Goal: Information Seeking & Learning: Learn about a topic

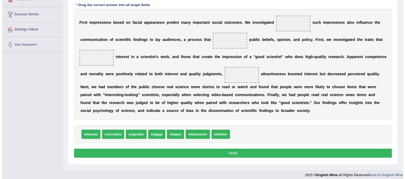
scroll to position [94, 0]
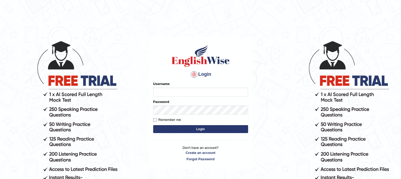
type input "PunamRijal"
click at [225, 128] on button "Login" at bounding box center [200, 129] width 95 height 8
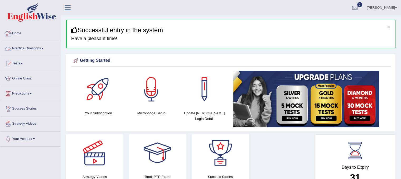
click at [24, 46] on link "Practice Questions" at bounding box center [30, 47] width 60 height 13
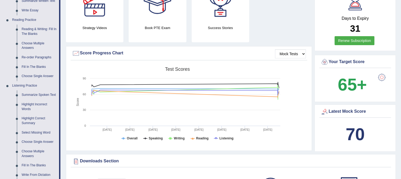
scroll to position [146, 0]
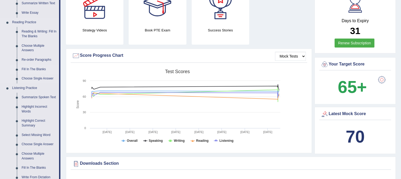
click at [35, 67] on link "Fill In The Blanks" at bounding box center [39, 69] width 40 height 9
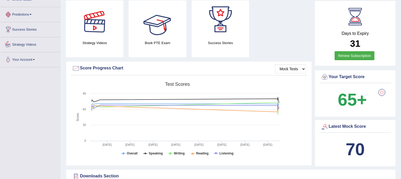
scroll to position [352, 0]
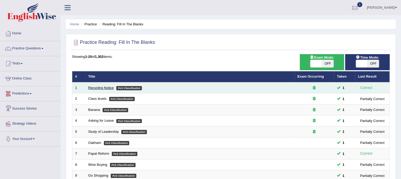
click at [102, 86] on link "Recycling Notice" at bounding box center [101, 88] width 26 height 4
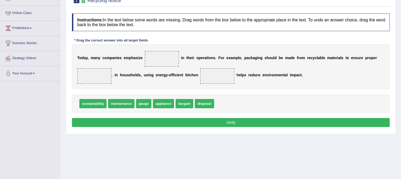
drag, startPoint x: 402, startPoint y: 108, endPoint x: 404, endPoint y: 149, distance: 41.5
click at [401, 113] on html "Toggle navigation Home Practice Questions Speaking Practice Read Aloud Repeat S…" at bounding box center [200, 24] width 401 height 179
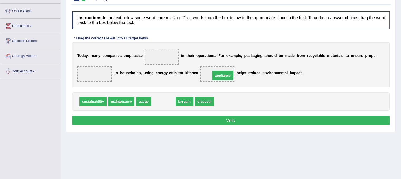
drag, startPoint x: 164, startPoint y: 99, endPoint x: 223, endPoint y: 73, distance: 64.7
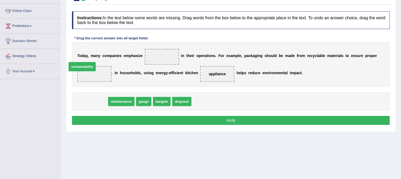
drag, startPoint x: 94, startPoint y: 100, endPoint x: 83, endPoint y: 65, distance: 36.2
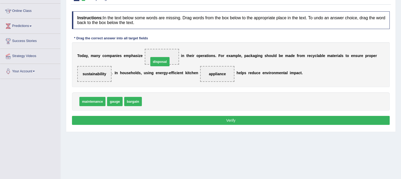
drag, startPoint x: 152, startPoint y: 99, endPoint x: 159, endPoint y: 60, distance: 40.4
click at [201, 121] on button "Verify" at bounding box center [231, 120] width 318 height 9
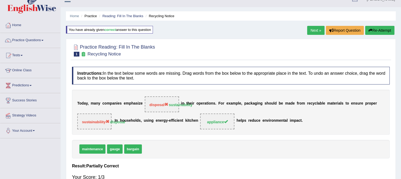
scroll to position [0, 0]
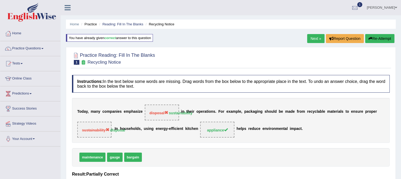
click at [377, 39] on button "Re-Attempt" at bounding box center [379, 38] width 29 height 9
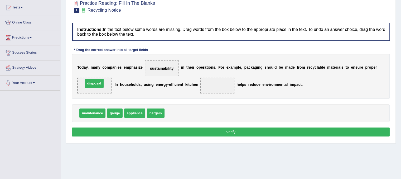
drag, startPoint x: 179, startPoint y: 114, endPoint x: 98, endPoint y: 83, distance: 87.3
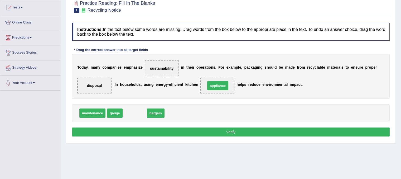
drag, startPoint x: 144, startPoint y: 113, endPoint x: 227, endPoint y: 86, distance: 87.5
click at [230, 130] on button "Verify" at bounding box center [231, 131] width 318 height 9
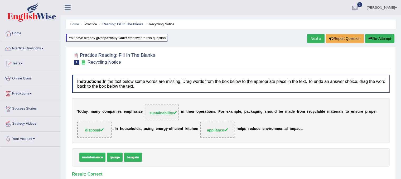
click at [311, 41] on link "Next »" at bounding box center [315, 38] width 17 height 9
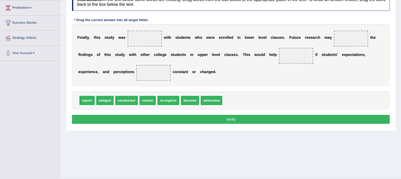
scroll to position [97, 0]
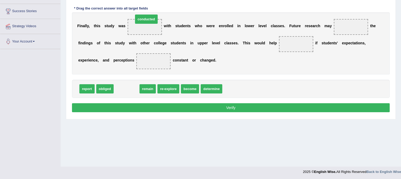
drag, startPoint x: 126, startPoint y: 86, endPoint x: 145, endPoint y: 17, distance: 72.2
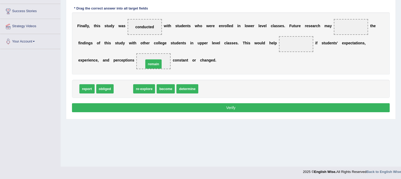
drag, startPoint x: 124, startPoint y: 91, endPoint x: 153, endPoint y: 65, distance: 38.5
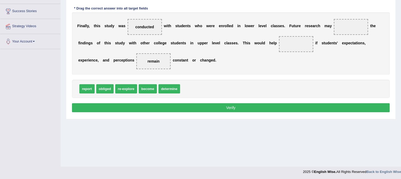
click at [138, 96] on div "report obliged re-explore become determine" at bounding box center [231, 89] width 318 height 18
drag, startPoint x: 166, startPoint y: 86, endPoint x: 350, endPoint y: 22, distance: 194.3
click at [126, 87] on span "re-explore" at bounding box center [126, 88] width 22 height 9
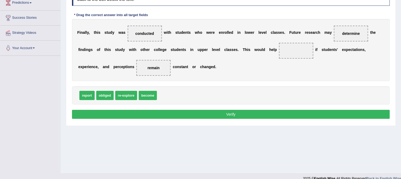
scroll to position [90, 0]
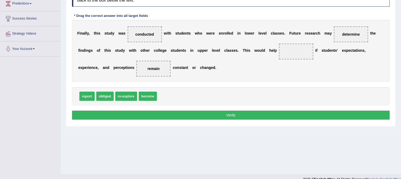
click at [215, 87] on div "report obliged re-explore become" at bounding box center [231, 96] width 318 height 18
drag, startPoint x: 347, startPoint y: 33, endPoint x: 291, endPoint y: 55, distance: 60.4
drag, startPoint x: 130, startPoint y: 93, endPoint x: 354, endPoint y: 37, distance: 230.9
click at [284, 59] on div "F i n a l l y , t h i s s t u d y w a s conducted w i t h s t u d e n t s w h o…" at bounding box center [231, 51] width 318 height 62
click at [152, 111] on button "Verify" at bounding box center [231, 115] width 318 height 9
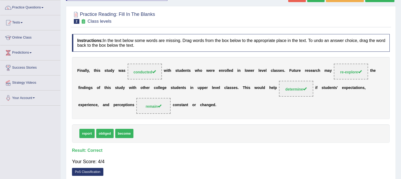
scroll to position [34, 0]
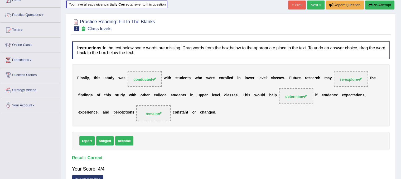
click at [313, 3] on link "Next »" at bounding box center [315, 5] width 17 height 9
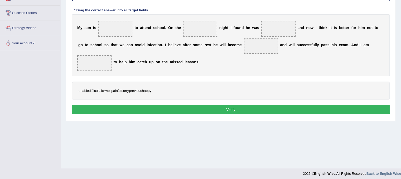
scroll to position [98, 0]
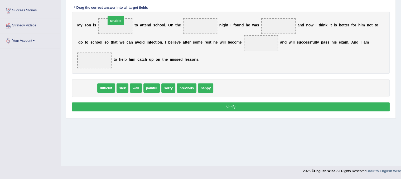
drag, startPoint x: 93, startPoint y: 88, endPoint x: 121, endPoint y: 20, distance: 73.0
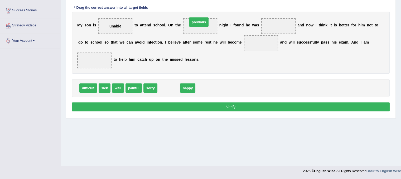
drag, startPoint x: 168, startPoint y: 91, endPoint x: 198, endPoint y: 25, distance: 72.7
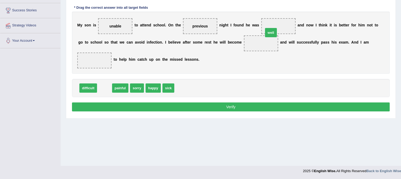
drag, startPoint x: 106, startPoint y: 88, endPoint x: 271, endPoint y: 31, distance: 175.4
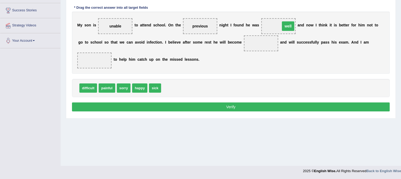
drag, startPoint x: 259, startPoint y: 41, endPoint x: 286, endPoint y: 20, distance: 34.0
click at [342, 0] on div "Instructions: In the text below some words are missing. Drag words from the box…" at bounding box center [231, 46] width 321 height 137
drag, startPoint x: 145, startPoint y: 88, endPoint x: 96, endPoint y: 58, distance: 57.3
drag, startPoint x: 278, startPoint y: 24, endPoint x: 257, endPoint y: 49, distance: 33.3
drag, startPoint x: 140, startPoint y: 88, endPoint x: 285, endPoint y: 28, distance: 156.8
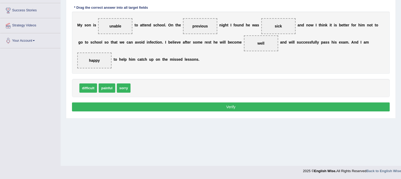
click at [214, 103] on button "Verify" at bounding box center [231, 106] width 318 height 9
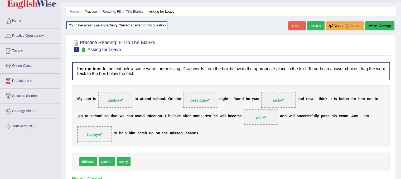
scroll to position [11, 0]
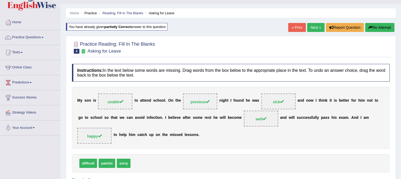
click at [312, 24] on link "Next »" at bounding box center [315, 27] width 17 height 9
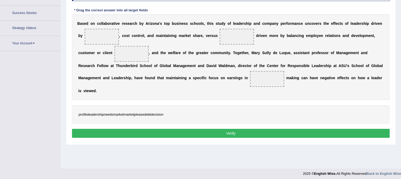
scroll to position [98, 0]
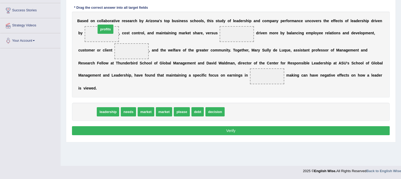
drag, startPoint x: 91, startPoint y: 111, endPoint x: 109, endPoint y: 28, distance: 84.6
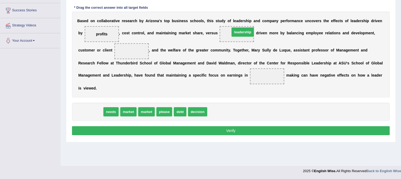
drag, startPoint x: 94, startPoint y: 108, endPoint x: 246, endPoint y: 28, distance: 171.8
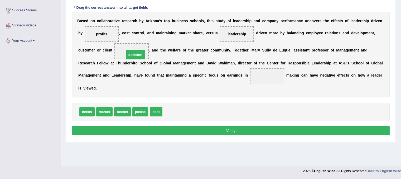
drag, startPoint x: 181, startPoint y: 114, endPoint x: 143, endPoint y: 56, distance: 69.3
drag, startPoint x: 102, startPoint y: 32, endPoint x: 268, endPoint y: 76, distance: 171.4
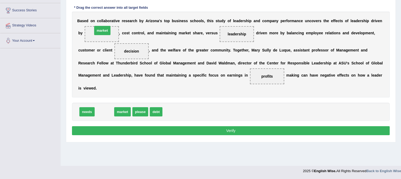
drag, startPoint x: 103, startPoint y: 113, endPoint x: 101, endPoint y: 32, distance: 80.8
click at [146, 98] on div "Instructions: In the text below some words are missing. Drag words from the box…" at bounding box center [231, 58] width 321 height 161
click at [141, 109] on span "debt" at bounding box center [138, 111] width 12 height 9
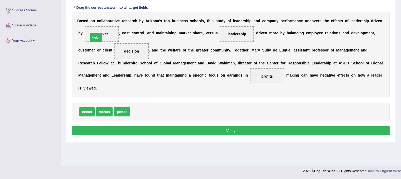
drag, startPoint x: 141, startPoint y: 109, endPoint x: 99, endPoint y: 34, distance: 85.8
click at [193, 128] on button "Verify" at bounding box center [231, 130] width 318 height 9
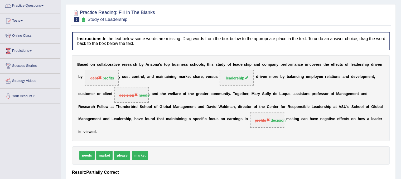
scroll to position [0, 0]
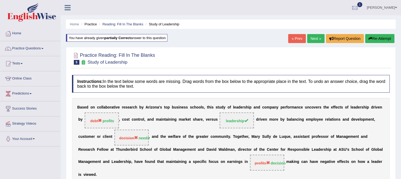
click at [369, 43] on div "« Prev Next » Report Question Re-Attempt" at bounding box center [342, 39] width 108 height 10
click at [377, 39] on button "Re-Attempt" at bounding box center [379, 38] width 29 height 9
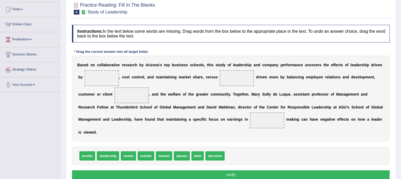
scroll to position [58, 0]
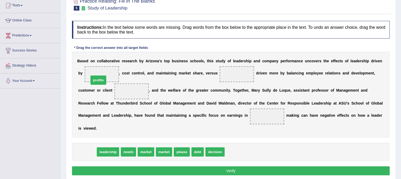
drag, startPoint x: 85, startPoint y: 151, endPoint x: 96, endPoint y: 79, distance: 72.6
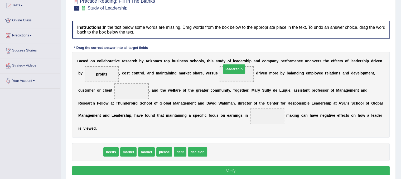
drag, startPoint x: 98, startPoint y: 152, endPoint x: 241, endPoint y: 70, distance: 165.7
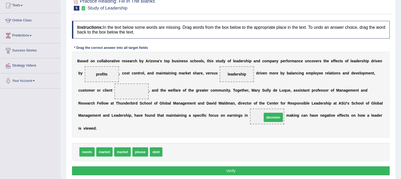
drag, startPoint x: 171, startPoint y: 152, endPoint x: 270, endPoint y: 117, distance: 105.5
drag, startPoint x: 86, startPoint y: 150, endPoint x: 118, endPoint y: 90, distance: 67.8
click at [220, 168] on button "Verify" at bounding box center [231, 170] width 318 height 9
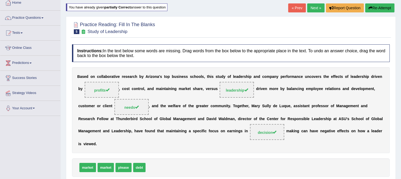
scroll to position [0, 0]
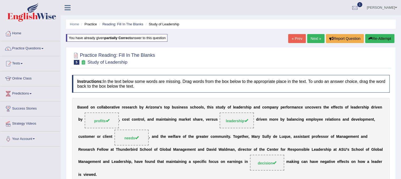
click at [316, 39] on link "Next »" at bounding box center [315, 38] width 17 height 9
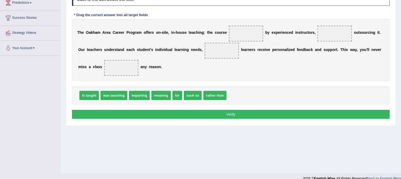
scroll to position [92, 0]
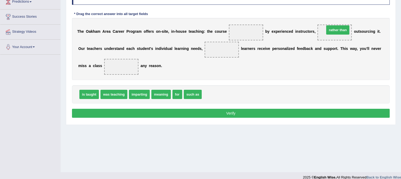
drag, startPoint x: 211, startPoint y: 93, endPoint x: 333, endPoint y: 30, distance: 137.3
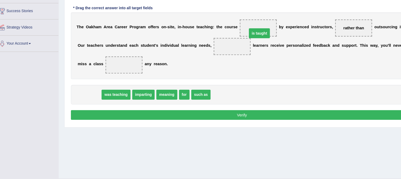
drag, startPoint x: 90, startPoint y: 93, endPoint x: 248, endPoint y: 35, distance: 167.9
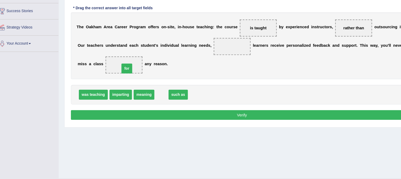
drag, startPoint x: 155, startPoint y: 94, endPoint x: 123, endPoint y: 69, distance: 40.5
drag, startPoint x: 163, startPoint y: 93, endPoint x: 236, endPoint y: 49, distance: 85.3
click at [198, 113] on button "Verify" at bounding box center [231, 113] width 318 height 9
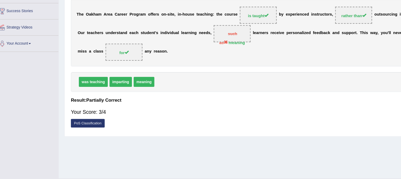
scroll to position [0, 0]
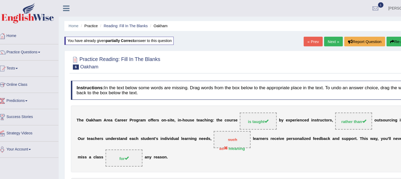
click at [312, 36] on link "Next »" at bounding box center [315, 38] width 17 height 9
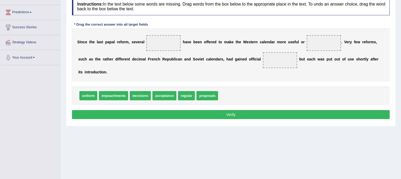
scroll to position [79, 0]
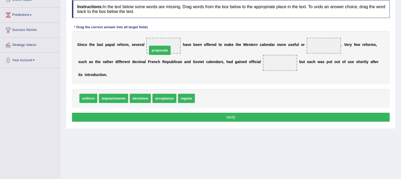
drag, startPoint x: 205, startPoint y: 95, endPoint x: 158, endPoint y: 46, distance: 67.7
drag, startPoint x: 187, startPoint y: 99, endPoint x: 320, endPoint y: 47, distance: 143.0
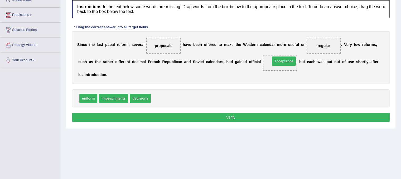
drag, startPoint x: 237, startPoint y: 68, endPoint x: 287, endPoint y: 58, distance: 51.0
click at [253, 116] on button "Verify" at bounding box center [231, 117] width 318 height 9
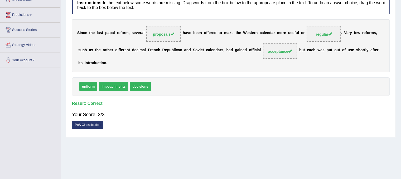
click at [395, 67] on div "Practice Reading: Fill In The Blanks 7 Papal Reform Instructions: In the text b…" at bounding box center [231, 52] width 330 height 169
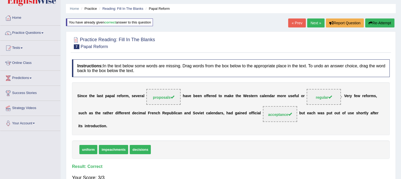
scroll to position [7, 0]
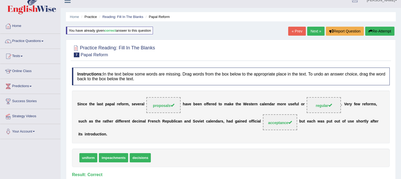
click at [314, 31] on link "Next »" at bounding box center [315, 31] width 17 height 9
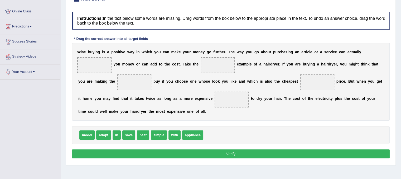
scroll to position [77, 0]
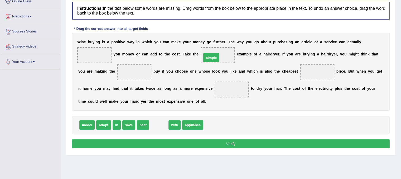
drag, startPoint x: 155, startPoint y: 126, endPoint x: 208, endPoint y: 59, distance: 85.3
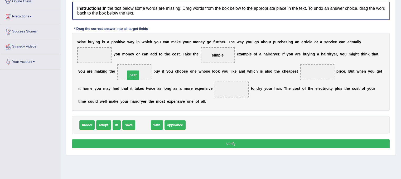
drag, startPoint x: 140, startPoint y: 124, endPoint x: 130, endPoint y: 74, distance: 50.9
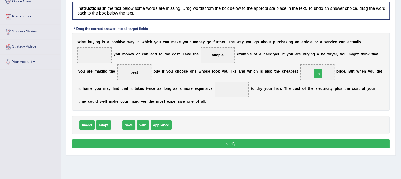
drag, startPoint x: 118, startPoint y: 126, endPoint x: 319, endPoint y: 75, distance: 208.0
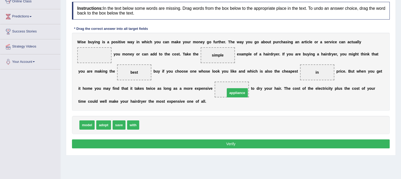
drag, startPoint x: 157, startPoint y: 128, endPoint x: 243, endPoint y: 96, distance: 91.6
drag, startPoint x: 118, startPoint y: 124, endPoint x: 89, endPoint y: 58, distance: 71.8
click at [224, 141] on button "Verify" at bounding box center [231, 143] width 318 height 9
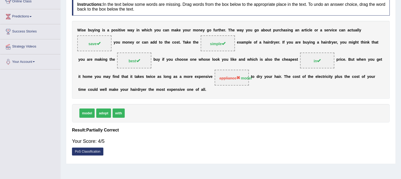
click at [224, 141] on div "Your Score: 4/5" at bounding box center [231, 141] width 318 height 13
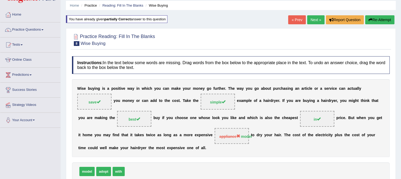
scroll to position [0, 0]
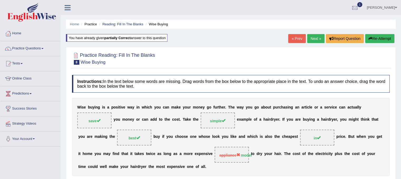
click at [313, 40] on link "Next »" at bounding box center [315, 38] width 17 height 9
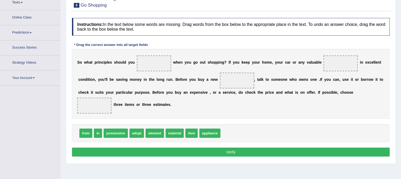
scroll to position [67, 0]
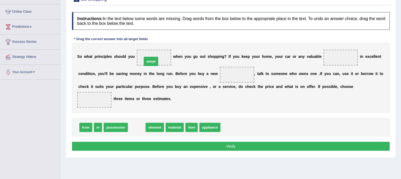
drag, startPoint x: 141, startPoint y: 125, endPoint x: 155, endPoint y: 57, distance: 69.5
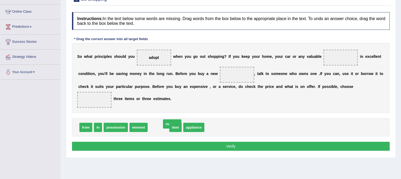
drag, startPoint x: 159, startPoint y: 127, endPoint x: 172, endPoint y: 124, distance: 13.6
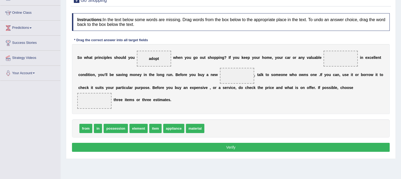
scroll to position [65, 0]
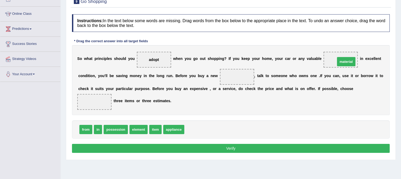
drag, startPoint x: 192, startPoint y: 128, endPoint x: 343, endPoint y: 60, distance: 165.5
drag, startPoint x: 154, startPoint y: 132, endPoint x: 233, endPoint y: 79, distance: 95.1
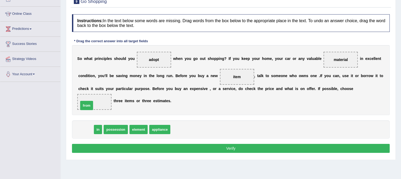
drag, startPoint x: 87, startPoint y: 127, endPoint x: 87, endPoint y: 103, distance: 24.5
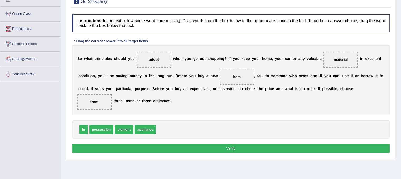
click at [226, 147] on button "Verify" at bounding box center [231, 148] width 318 height 9
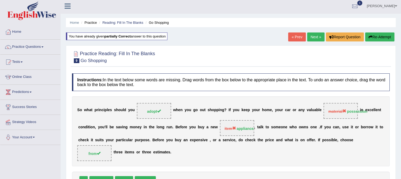
scroll to position [0, 0]
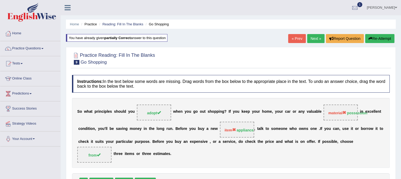
click at [314, 34] on div "Home Practice Reading: Fill In The Blanks Go Shopping You have already given pa…" at bounding box center [231, 132] width 341 height 264
click at [312, 38] on link "Next »" at bounding box center [315, 38] width 17 height 9
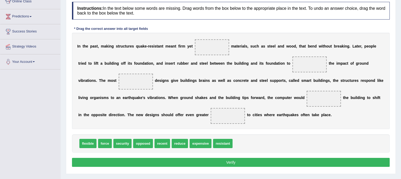
scroll to position [77, 0]
drag, startPoint x: 404, startPoint y: 98, endPoint x: 405, endPoint y: 146, distance: 47.2
click at [401, 102] on html "Toggle navigation Home Practice Questions Speaking Practice Read Aloud Repeat S…" at bounding box center [200, 12] width 401 height 179
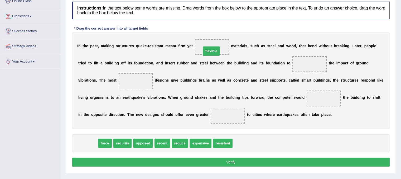
drag, startPoint x: 90, startPoint y: 141, endPoint x: 213, endPoint y: 49, distance: 154.0
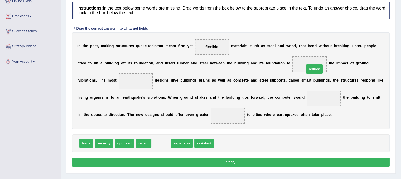
drag, startPoint x: 159, startPoint y: 144, endPoint x: 312, endPoint y: 69, distance: 170.4
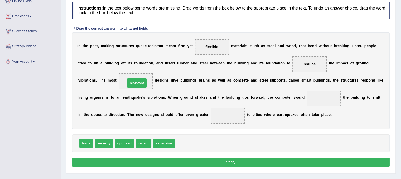
drag, startPoint x: 192, startPoint y: 143, endPoint x: 142, endPoint y: 83, distance: 77.8
drag, startPoint x: 88, startPoint y: 143, endPoint x: 328, endPoint y: 98, distance: 244.1
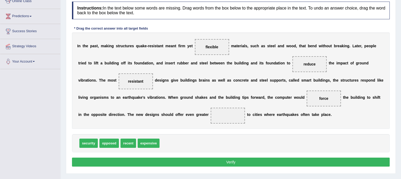
drag, startPoint x: 136, startPoint y: 82, endPoint x: 262, endPoint y: 120, distance: 131.0
click at [262, 120] on div "I n t h e p a s t , m a k i n g s t r u c t u r e s q u a k e - r e s i s t a n…" at bounding box center [231, 80] width 318 height 96
drag, startPoint x: 141, startPoint y: 78, endPoint x: 227, endPoint y: 113, distance: 92.9
click at [109, 143] on span "opposed" at bounding box center [109, 143] width 20 height 9
drag, startPoint x: 131, startPoint y: 143, endPoint x: 132, endPoint y: 82, distance: 61.2
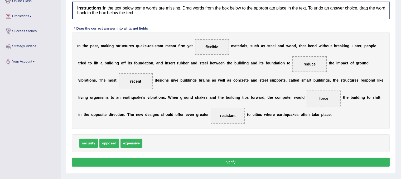
click at [223, 162] on button "Verify" at bounding box center [231, 162] width 318 height 9
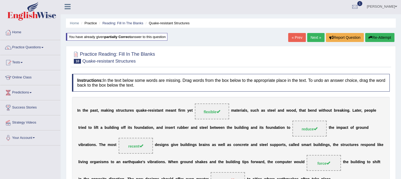
scroll to position [0, 0]
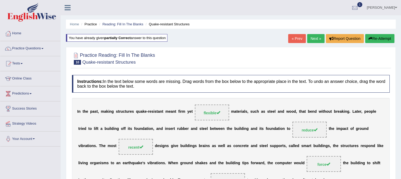
click at [317, 36] on link "Next »" at bounding box center [315, 38] width 17 height 9
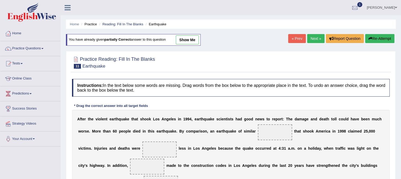
drag, startPoint x: 401, startPoint y: 72, endPoint x: 389, endPoint y: 120, distance: 49.3
click at [389, 120] on div "Home Practice Reading: Fill In The Blanks Earthquake You have already given par…" at bounding box center [231, 132] width 341 height 264
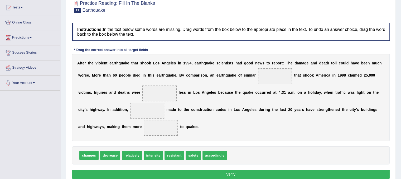
scroll to position [67, 0]
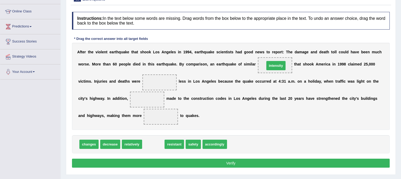
drag, startPoint x: 154, startPoint y: 143, endPoint x: 280, endPoint y: 63, distance: 148.8
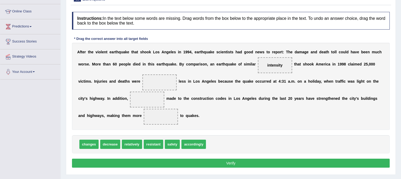
drag, startPoint x: 121, startPoint y: 146, endPoint x: 150, endPoint y: 99, distance: 55.3
click at [151, 92] on div "Instructions: In the text below some words are missing. Drag words from the box…" at bounding box center [231, 90] width 321 height 163
drag, startPoint x: 140, startPoint y: 142, endPoint x: 167, endPoint y: 80, distance: 66.9
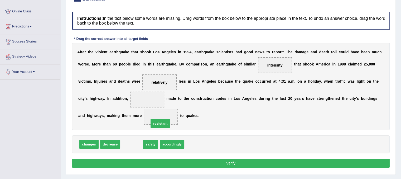
drag, startPoint x: 125, startPoint y: 145, endPoint x: 153, endPoint y: 127, distance: 33.3
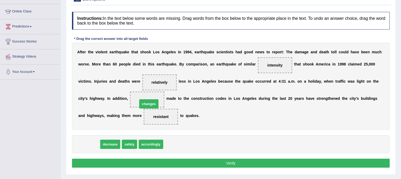
drag, startPoint x: 90, startPoint y: 143, endPoint x: 150, endPoint y: 102, distance: 72.4
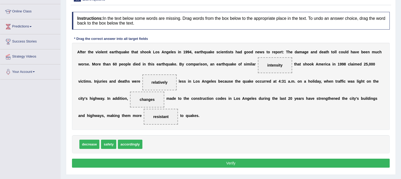
click at [241, 163] on button "Verify" at bounding box center [231, 163] width 318 height 9
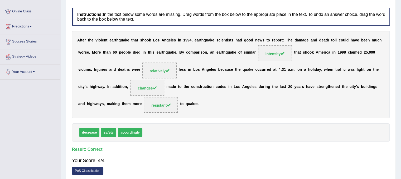
scroll to position [0, 0]
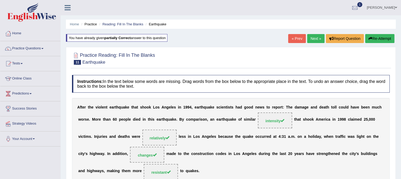
click at [311, 37] on link "Next »" at bounding box center [315, 38] width 17 height 9
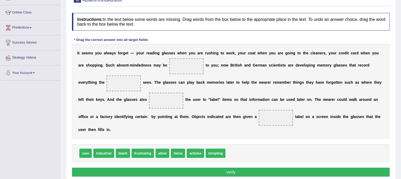
scroll to position [98, 0]
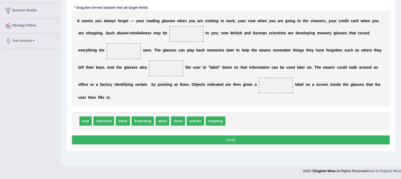
drag, startPoint x: 151, startPoint y: 115, endPoint x: 194, endPoint y: 30, distance: 95.1
click at [194, 30] on div "Instructions: In the text below some words are missing. Drag words from the box…" at bounding box center [231, 63] width 321 height 170
drag, startPoint x: 145, startPoint y: 118, endPoint x: 181, endPoint y: 29, distance: 95.7
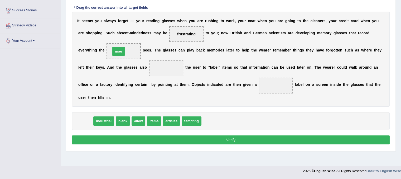
drag, startPoint x: 86, startPoint y: 121, endPoint x: 120, endPoint y: 49, distance: 79.8
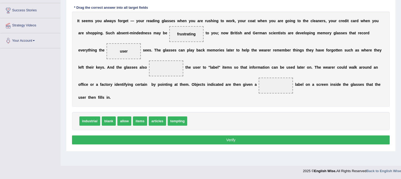
scroll to position [96, 0]
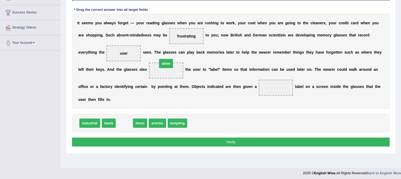
drag, startPoint x: 128, startPoint y: 122, endPoint x: 169, endPoint y: 63, distance: 72.3
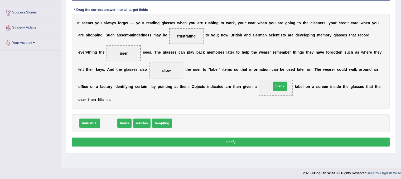
drag, startPoint x: 109, startPoint y: 122, endPoint x: 280, endPoint y: 84, distance: 175.2
click at [268, 140] on button "Verify" at bounding box center [231, 141] width 318 height 9
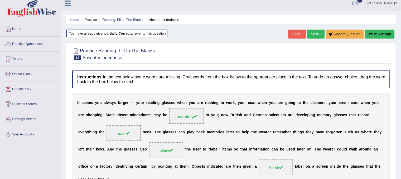
scroll to position [0, 0]
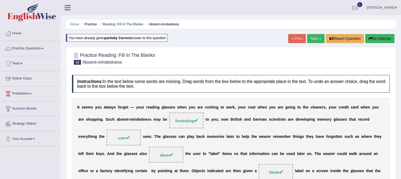
click at [314, 37] on link "Next »" at bounding box center [315, 38] width 17 height 9
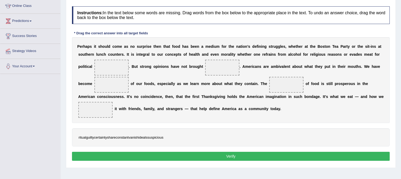
scroll to position [81, 0]
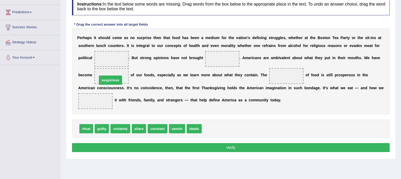
drag, startPoint x: 213, startPoint y: 127, endPoint x: 108, endPoint y: 78, distance: 115.5
click at [128, 128] on span "certainty" at bounding box center [121, 128] width 20 height 9
drag, startPoint x: 87, startPoint y: 130, endPoint x: 293, endPoint y: 76, distance: 213.7
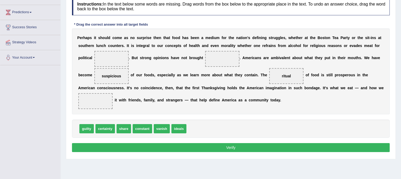
scroll to position [80, 0]
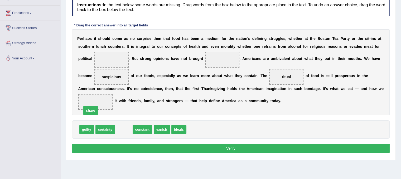
drag, startPoint x: 124, startPoint y: 131, endPoint x: 89, endPoint y: 111, distance: 40.7
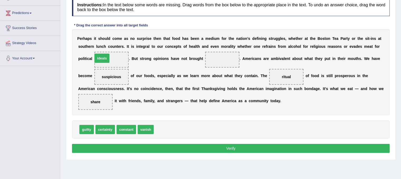
drag, startPoint x: 165, startPoint y: 132, endPoint x: 104, endPoint y: 61, distance: 93.9
drag, startPoint x: 87, startPoint y: 128, endPoint x: 229, endPoint y: 62, distance: 156.0
click at [234, 148] on button "Verify" at bounding box center [231, 148] width 318 height 9
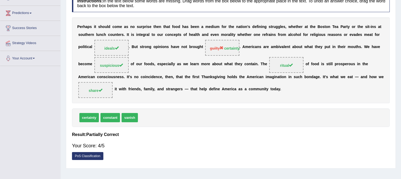
scroll to position [0, 0]
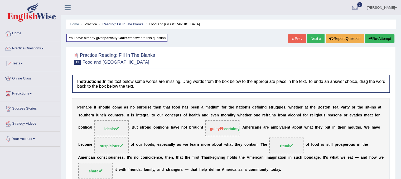
click at [313, 39] on link "Next »" at bounding box center [315, 38] width 17 height 9
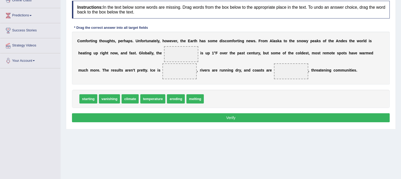
scroll to position [91, 0]
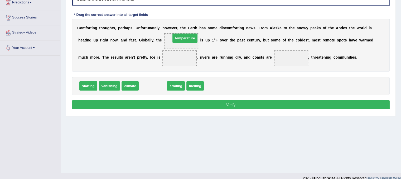
drag, startPoint x: 151, startPoint y: 88, endPoint x: 183, endPoint y: 40, distance: 57.8
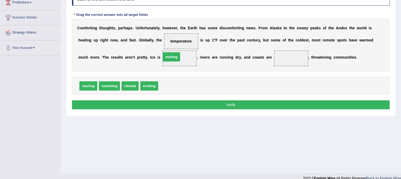
drag, startPoint x: 167, startPoint y: 88, endPoint x: 170, endPoint y: 59, distance: 29.7
drag, startPoint x: 150, startPoint y: 80, endPoint x: 298, endPoint y: 53, distance: 150.5
click at [290, 103] on button "Verify" at bounding box center [231, 104] width 318 height 9
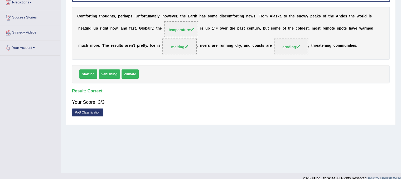
scroll to position [0, 0]
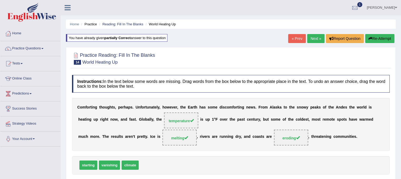
click at [314, 42] on link "Next »" at bounding box center [315, 38] width 17 height 9
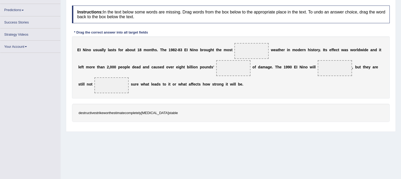
scroll to position [79, 0]
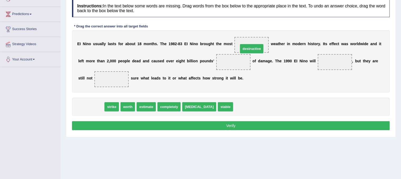
drag, startPoint x: 98, startPoint y: 106, endPoint x: 258, endPoint y: 48, distance: 170.7
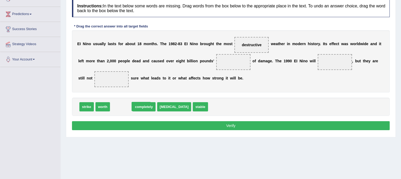
drag, startPoint x: 117, startPoint y: 108, endPoint x: 134, endPoint y: 107, distance: 17.2
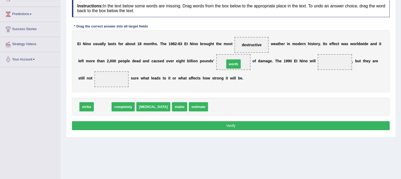
drag, startPoint x: 104, startPoint y: 107, endPoint x: 235, endPoint y: 64, distance: 137.6
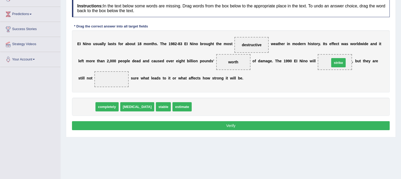
drag, startPoint x: 89, startPoint y: 108, endPoint x: 341, endPoint y: 64, distance: 255.8
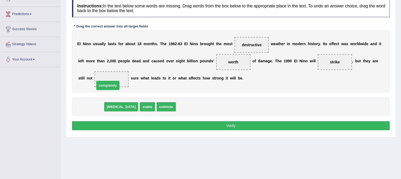
drag, startPoint x: 87, startPoint y: 106, endPoint x: 103, endPoint y: 84, distance: 27.4
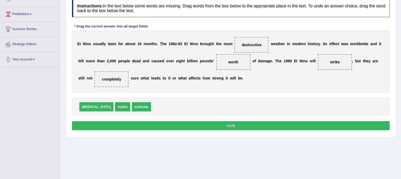
click at [237, 128] on button "Verify" at bounding box center [231, 125] width 318 height 9
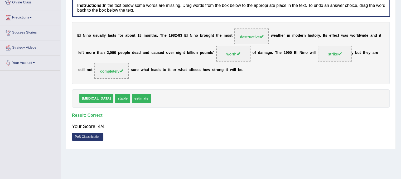
scroll to position [0, 0]
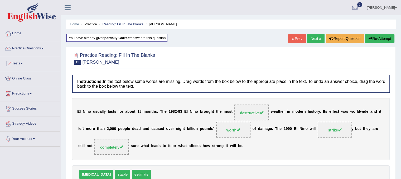
click at [310, 36] on link "Next »" at bounding box center [315, 38] width 17 height 9
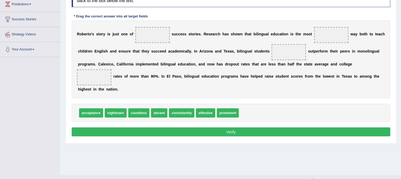
scroll to position [89, 0]
drag, startPoint x: 140, startPoint y: 110, endPoint x: 167, endPoint y: 27, distance: 87.4
drag, startPoint x: 192, startPoint y: 104, endPoint x: 333, endPoint y: 45, distance: 153.0
click at [333, 45] on div "Instructions: In the text below some words are missing. Drag words from the box…" at bounding box center [231, 63] width 321 height 153
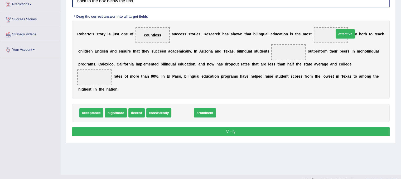
drag, startPoint x: 189, startPoint y: 109, endPoint x: 338, endPoint y: 30, distance: 168.6
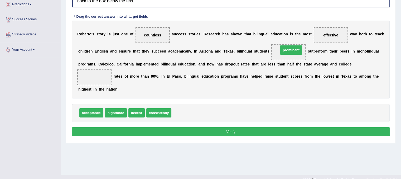
drag, startPoint x: 187, startPoint y: 108, endPoint x: 294, endPoint y: 45, distance: 124.2
drag, startPoint x: 283, startPoint y: 52, endPoint x: 83, endPoint y: 80, distance: 201.7
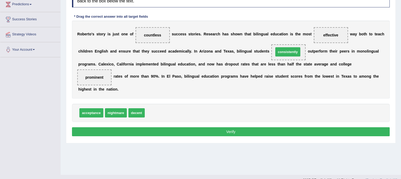
drag, startPoint x: 186, startPoint y: 101, endPoint x: 295, endPoint y: 47, distance: 121.3
click at [262, 128] on button "Verify" at bounding box center [231, 131] width 318 height 9
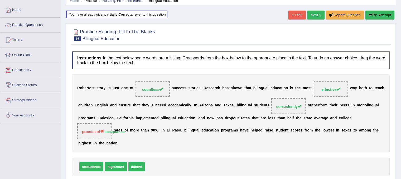
scroll to position [0, 0]
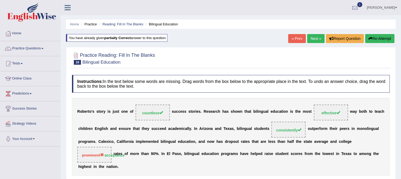
click at [315, 36] on link "Next »" at bounding box center [315, 38] width 17 height 9
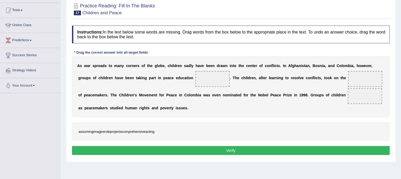
scroll to position [60, 0]
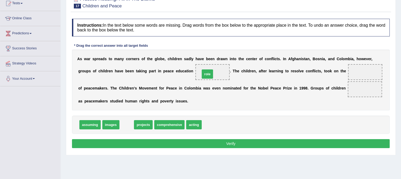
drag, startPoint x: 127, startPoint y: 128, endPoint x: 208, endPoint y: 78, distance: 94.7
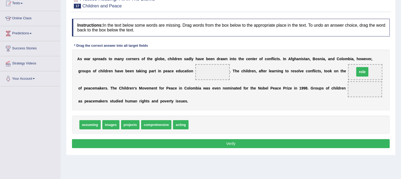
drag, startPoint x: 214, startPoint y: 73, endPoint x: 365, endPoint y: 72, distance: 150.1
drag, startPoint x: 122, startPoint y: 124, endPoint x: 204, endPoint y: 74, distance: 95.2
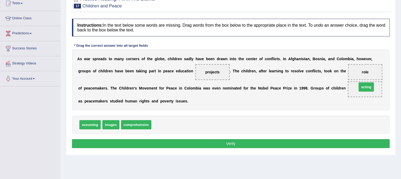
drag, startPoint x: 163, startPoint y: 122, endPoint x: 370, endPoint y: 85, distance: 211.2
click at [280, 145] on button "Verify" at bounding box center [231, 143] width 318 height 9
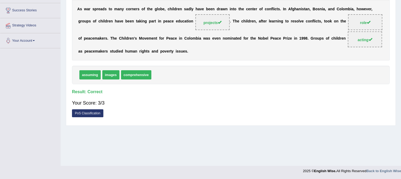
scroll to position [0, 0]
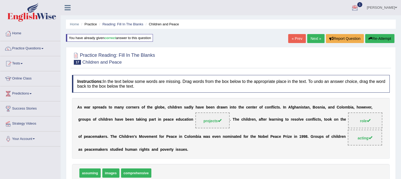
click at [316, 41] on link "Next »" at bounding box center [315, 38] width 17 height 9
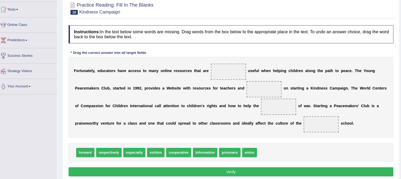
scroll to position [51, 0]
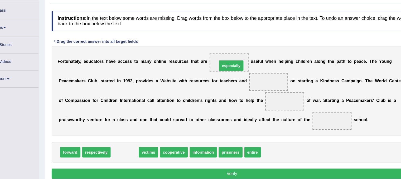
drag, startPoint x: 133, startPoint y: 152, endPoint x: 227, endPoint y: 76, distance: 121.1
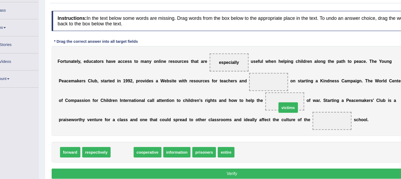
drag, startPoint x: 135, startPoint y: 151, endPoint x: 282, endPoint y: 111, distance: 151.7
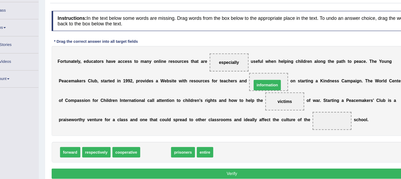
drag, startPoint x: 171, startPoint y: 150, endPoint x: 269, endPoint y: 91, distance: 114.8
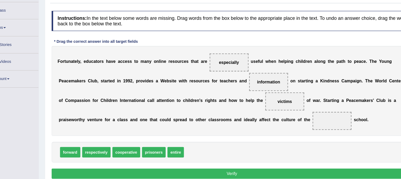
click at [176, 128] on div "F o r t u n a t e l y , e d u c a t o r s h a v e a c c e s s t o m a n y o n l…" at bounding box center [231, 98] width 318 height 79
drag, startPoint x: 182, startPoint y: 153, endPoint x: 323, endPoint y: 129, distance: 142.8
click at [284, 173] on button "Verify" at bounding box center [231, 171] width 318 height 9
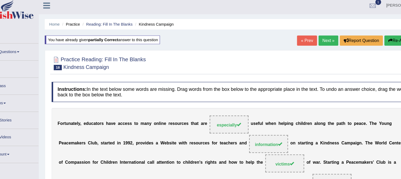
scroll to position [0, 0]
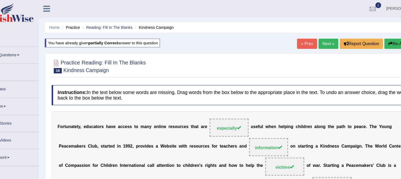
click at [314, 36] on link "Next »" at bounding box center [315, 38] width 17 height 9
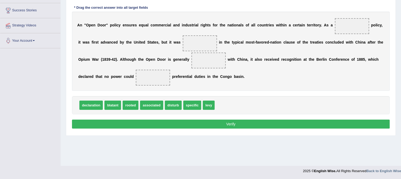
scroll to position [98, 0]
drag, startPoint x: 153, startPoint y: 105, endPoint x: 194, endPoint y: 43, distance: 74.3
click at [130, 104] on span "rooted" at bounding box center [131, 105] width 16 height 9
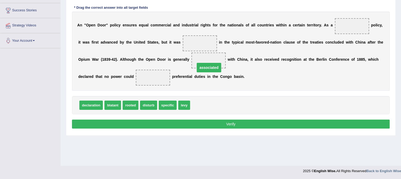
drag, startPoint x: 193, startPoint y: 44, endPoint x: 202, endPoint y: 68, distance: 26.0
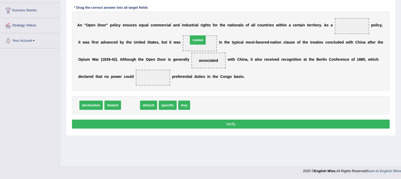
drag, startPoint x: 131, startPoint y: 105, endPoint x: 198, endPoint y: 40, distance: 93.7
click at [131, 107] on span "disturb" at bounding box center [131, 105] width 17 height 9
drag, startPoint x: 129, startPoint y: 102, endPoint x: 157, endPoint y: 75, distance: 39.6
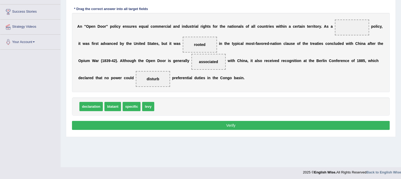
scroll to position [96, 0]
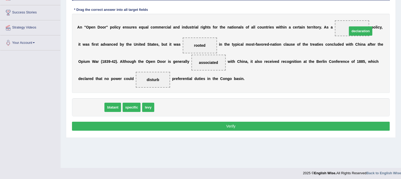
drag, startPoint x: 161, startPoint y: 90, endPoint x: 358, endPoint y: 29, distance: 206.3
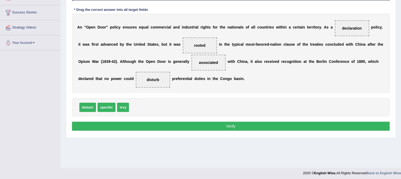
click at [317, 125] on button "Verify" at bounding box center [231, 126] width 318 height 9
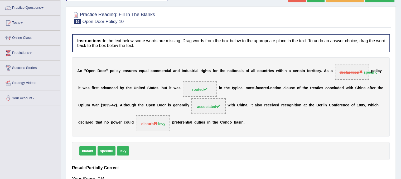
scroll to position [0, 0]
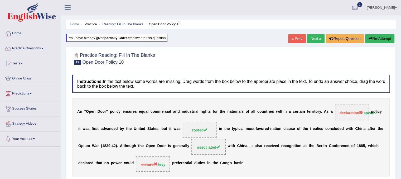
click at [311, 41] on link "Next »" at bounding box center [315, 38] width 17 height 9
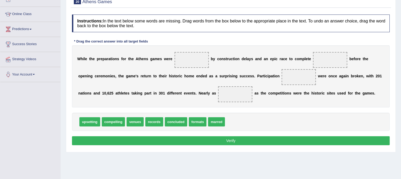
scroll to position [65, 0]
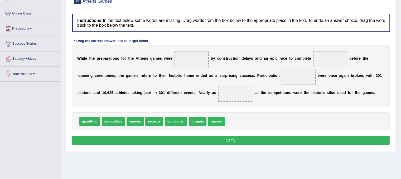
click at [218, 125] on div "upsetting compelling venues records concluded formats marred" at bounding box center [231, 121] width 318 height 18
drag, startPoint x: 218, startPoint y: 117, endPoint x: 192, endPoint y: 56, distance: 67.1
drag, startPoint x: 137, startPoint y: 125, endPoint x: 336, endPoint y: 48, distance: 212.9
click at [336, 48] on div "Instructions: In the text below some words are missing. Drag words from the box…" at bounding box center [231, 79] width 321 height 137
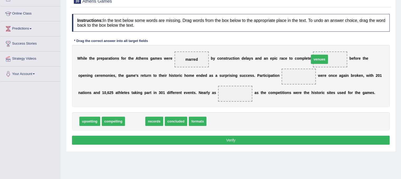
drag, startPoint x: 137, startPoint y: 117, endPoint x: 322, endPoint y: 55, distance: 194.6
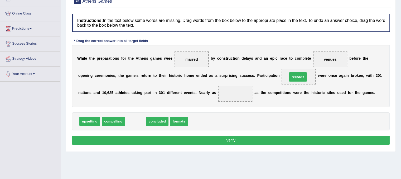
drag, startPoint x: 138, startPoint y: 123, endPoint x: 300, endPoint y: 79, distance: 168.4
drag, startPoint x: 126, startPoint y: 122, endPoint x: 273, endPoint y: 93, distance: 150.1
click at [273, 93] on div "Instructions: In the text below some words are missing. Drag words from the box…" at bounding box center [231, 79] width 321 height 137
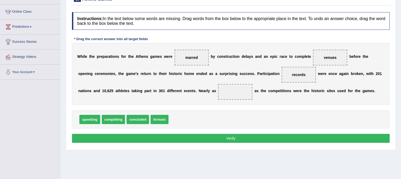
scroll to position [67, 0]
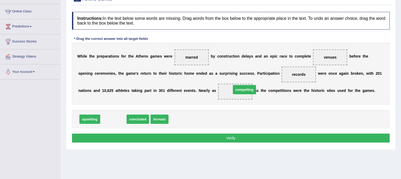
drag, startPoint x: 120, startPoint y: 118, endPoint x: 251, endPoint y: 88, distance: 134.4
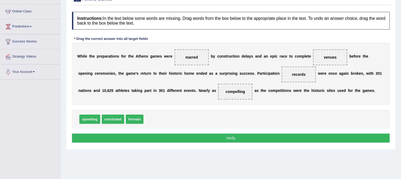
click at [244, 136] on button "Verify" at bounding box center [231, 137] width 318 height 9
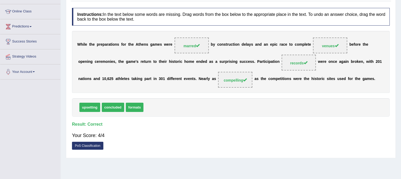
scroll to position [0, 0]
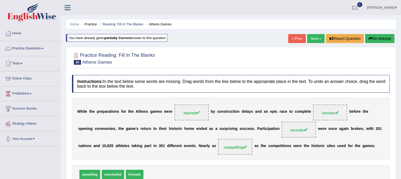
click at [315, 39] on link "Next »" at bounding box center [315, 38] width 17 height 9
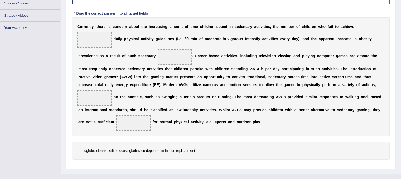
scroll to position [88, 0]
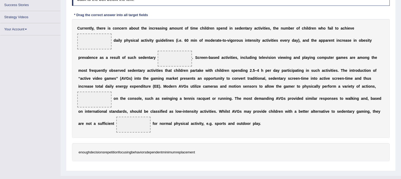
click at [254, 68] on b "5" at bounding box center [254, 70] width 2 height 4
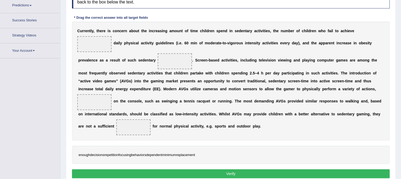
scroll to position [104, 0]
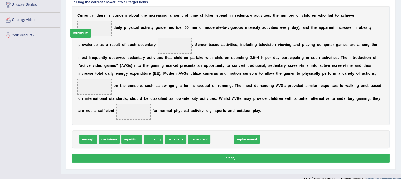
drag, startPoint x: 217, startPoint y: 140, endPoint x: 76, endPoint y: 33, distance: 177.2
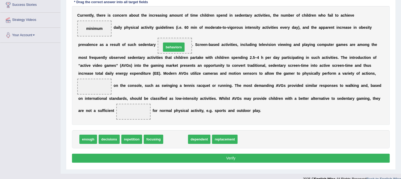
drag, startPoint x: 177, startPoint y: 140, endPoint x: 175, endPoint y: 47, distance: 92.4
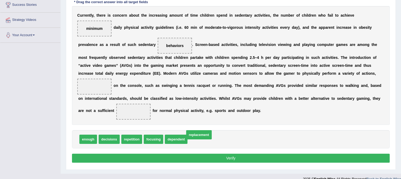
drag, startPoint x: 199, startPoint y: 133, endPoint x: 197, endPoint y: 129, distance: 5.3
drag, startPoint x: 196, startPoint y: 141, endPoint x: 128, endPoint y: 116, distance: 72.0
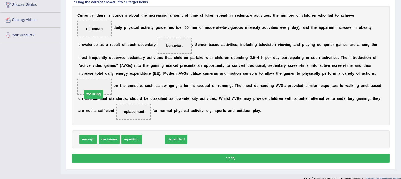
drag, startPoint x: 153, startPoint y: 138, endPoint x: 93, endPoint y: 93, distance: 75.3
click at [236, 156] on button "Verify" at bounding box center [231, 158] width 318 height 9
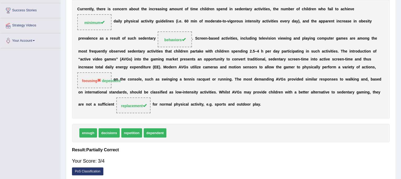
scroll to position [0, 0]
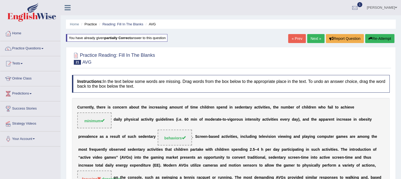
click at [313, 35] on link "Next »" at bounding box center [315, 38] width 17 height 9
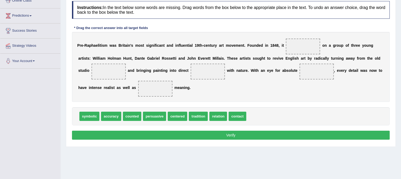
drag, startPoint x: 404, startPoint y: 85, endPoint x: 401, endPoint y: 136, distance: 51.8
click at [401, 101] on html "Toggle navigation Home Practice Questions Speaking Practice Read Aloud Repeat S…" at bounding box center [200, 11] width 401 height 179
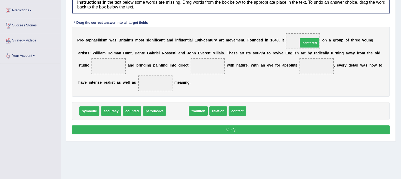
drag, startPoint x: 185, startPoint y: 111, endPoint x: 317, endPoint y: 43, distance: 148.2
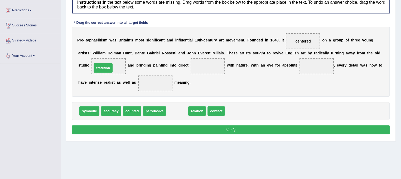
drag, startPoint x: 178, startPoint y: 111, endPoint x: 104, endPoint y: 68, distance: 85.7
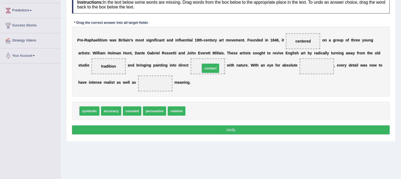
drag, startPoint x: 198, startPoint y: 110, endPoint x: 213, endPoint y: 68, distance: 45.2
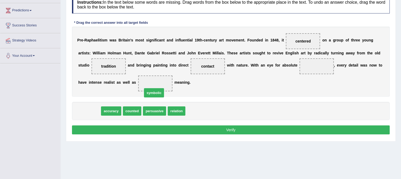
drag, startPoint x: 91, startPoint y: 110, endPoint x: 155, endPoint y: 92, distance: 67.2
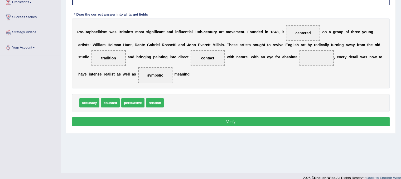
scroll to position [92, 0]
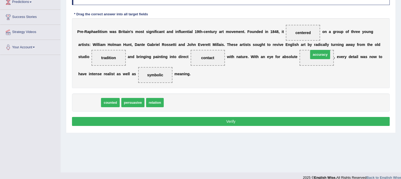
drag, startPoint x: 88, startPoint y: 101, endPoint x: 318, endPoint y: 53, distance: 235.2
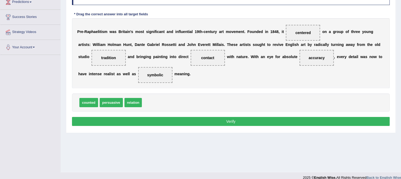
click at [272, 122] on button "Verify" at bounding box center [231, 121] width 318 height 9
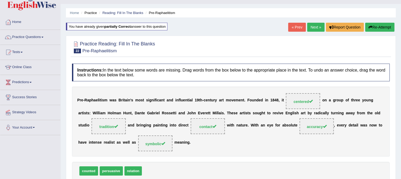
scroll to position [9, 0]
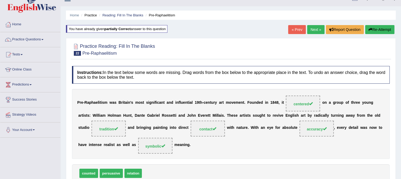
click at [309, 27] on link "Next »" at bounding box center [315, 29] width 17 height 9
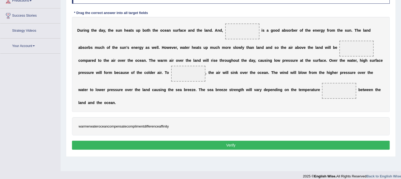
scroll to position [98, 0]
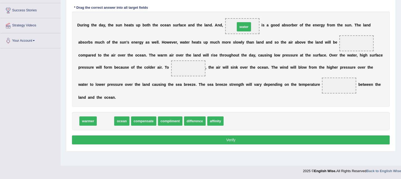
drag, startPoint x: 105, startPoint y: 120, endPoint x: 242, endPoint y: 28, distance: 165.1
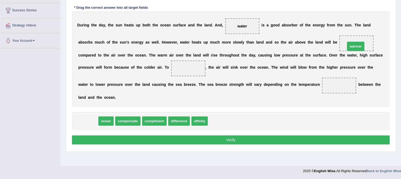
drag, startPoint x: 89, startPoint y: 122, endPoint x: 357, endPoint y: 47, distance: 278.1
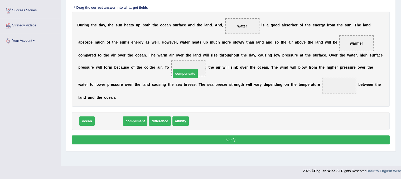
drag, startPoint x: 113, startPoint y: 118, endPoint x: 190, endPoint y: 71, distance: 90.0
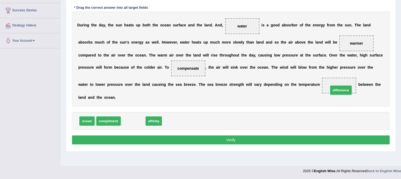
drag, startPoint x: 129, startPoint y: 118, endPoint x: 337, endPoint y: 87, distance: 210.2
click at [283, 139] on button "Verify" at bounding box center [231, 139] width 318 height 9
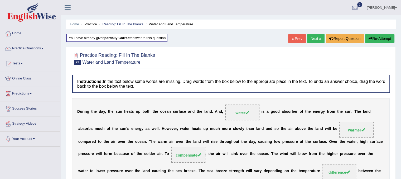
scroll to position [0, 0]
click at [308, 39] on link "Next »" at bounding box center [315, 38] width 17 height 9
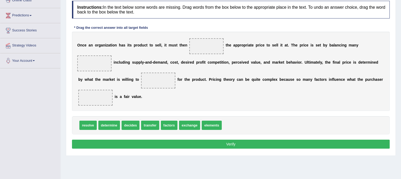
scroll to position [91, 0]
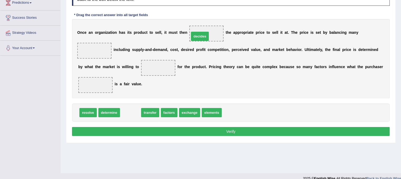
drag, startPoint x: 126, startPoint y: 112, endPoint x: 195, endPoint y: 36, distance: 103.1
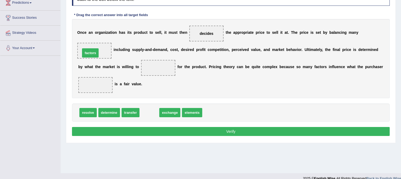
drag, startPoint x: 148, startPoint y: 109, endPoint x: 89, endPoint y: 50, distance: 83.9
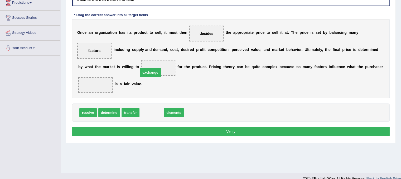
drag, startPoint x: 155, startPoint y: 113, endPoint x: 153, endPoint y: 73, distance: 40.1
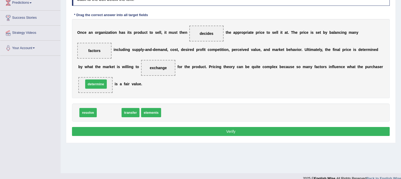
drag, startPoint x: 109, startPoint y: 113, endPoint x: 96, endPoint y: 84, distance: 31.6
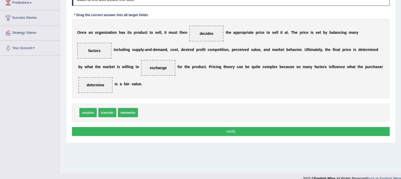
click at [174, 133] on button "Verify" at bounding box center [231, 131] width 318 height 9
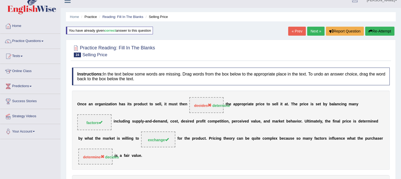
scroll to position [0, 0]
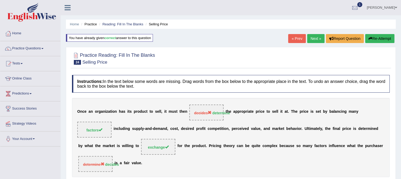
click at [313, 39] on link "Next »" at bounding box center [315, 38] width 17 height 9
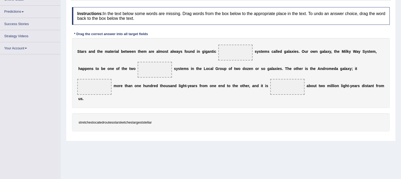
scroll to position [79, 0]
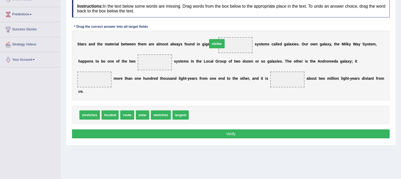
drag, startPoint x: 203, startPoint y: 113, endPoint x: 222, endPoint y: 41, distance: 73.7
drag, startPoint x: 181, startPoint y: 114, endPoint x: 154, endPoint y: 65, distance: 56.4
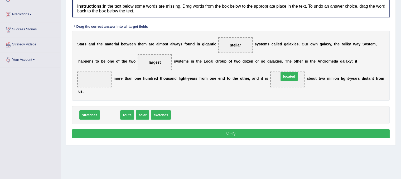
drag, startPoint x: 111, startPoint y: 112, endPoint x: 290, endPoint y: 74, distance: 183.2
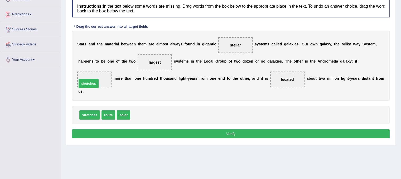
drag, startPoint x: 139, startPoint y: 115, endPoint x: 86, endPoint y: 84, distance: 62.0
click at [230, 130] on button "Verify" at bounding box center [231, 133] width 318 height 9
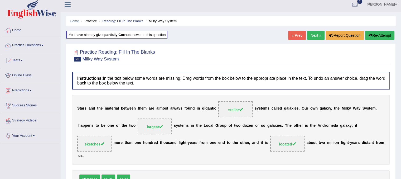
scroll to position [0, 0]
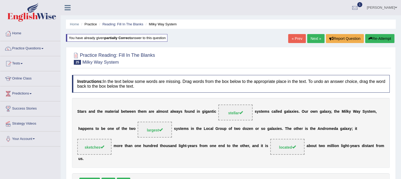
click at [313, 39] on link "Next »" at bounding box center [315, 38] width 17 height 9
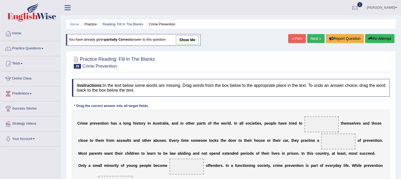
click at [28, 47] on link "Practice Questions" at bounding box center [30, 47] width 60 height 13
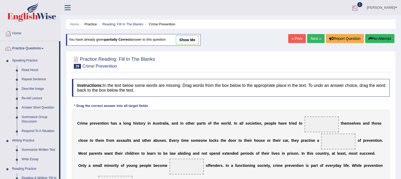
scroll to position [110, 0]
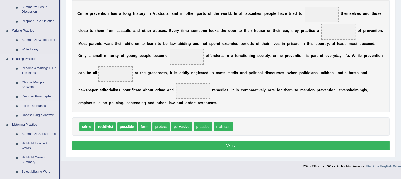
click at [35, 105] on link "Fill In The Blanks" at bounding box center [39, 105] width 40 height 9
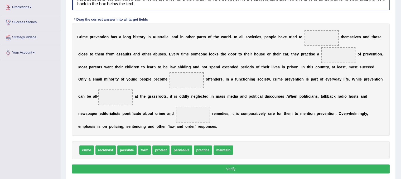
scroll to position [104, 0]
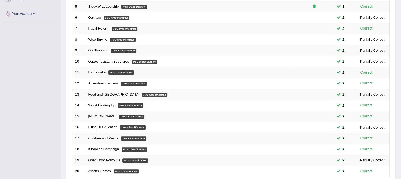
scroll to position [169, 0]
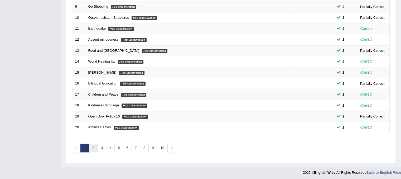
click at [91, 146] on link "2" at bounding box center [93, 148] width 9 height 9
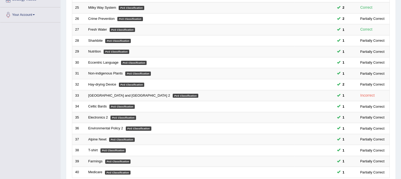
scroll to position [169, 0]
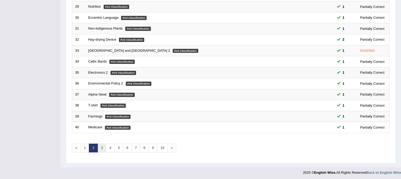
click at [101, 149] on link "3" at bounding box center [102, 148] width 9 height 9
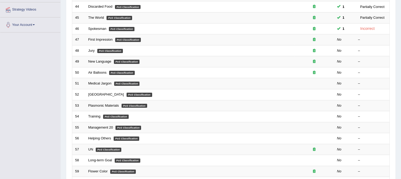
scroll to position [114, 0]
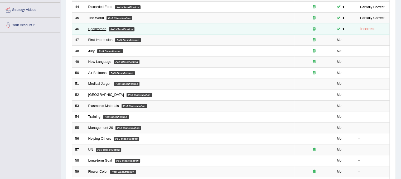
click at [91, 30] on link "Spokesman" at bounding box center [97, 29] width 18 height 4
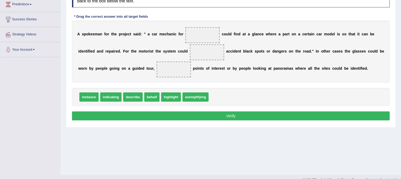
scroll to position [90, 0]
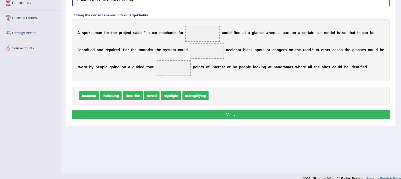
drag, startPoint x: 197, startPoint y: 79, endPoint x: 199, endPoint y: 56, distance: 22.3
click at [199, 56] on div "Instructions: In the text below some words are missing. Drag words from the box…" at bounding box center [231, 54] width 321 height 137
drag, startPoint x: 196, startPoint y: 96, endPoint x: 203, endPoint y: 35, distance: 60.8
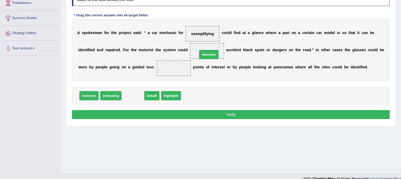
drag, startPoint x: 133, startPoint y: 94, endPoint x: 209, endPoint y: 53, distance: 86.4
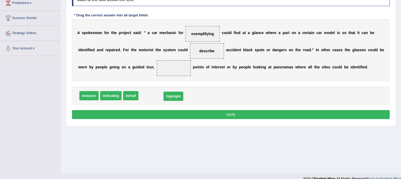
drag, startPoint x: 147, startPoint y: 93, endPoint x: 171, endPoint y: 95, distance: 23.6
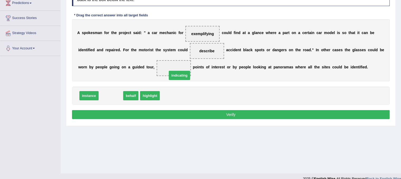
drag, startPoint x: 111, startPoint y: 95, endPoint x: 177, endPoint y: 73, distance: 69.5
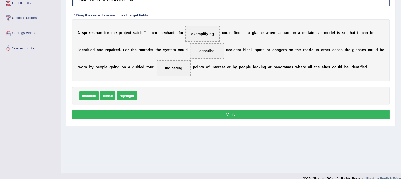
click at [204, 111] on button "Verify" at bounding box center [231, 114] width 318 height 9
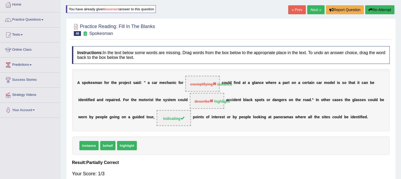
scroll to position [25, 0]
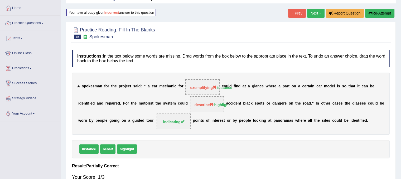
click at [315, 10] on link "Next »" at bounding box center [315, 13] width 17 height 9
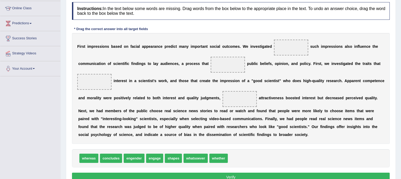
scroll to position [71, 0]
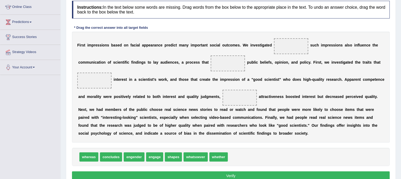
click at [240, 132] on b "s" at bounding box center [240, 133] width 2 height 4
drag, startPoint x: 214, startPoint y: 156, endPoint x: 285, endPoint y: 45, distance: 132.2
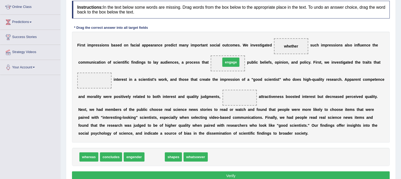
drag, startPoint x: 152, startPoint y: 154, endPoint x: 228, endPoint y: 59, distance: 121.8
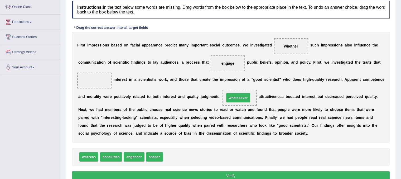
drag, startPoint x: 183, startPoint y: 154, endPoint x: 245, endPoint y: 93, distance: 87.1
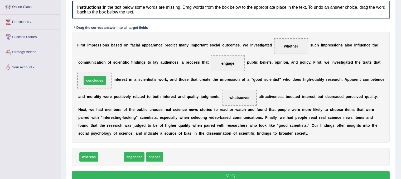
drag, startPoint x: 108, startPoint y: 156, endPoint x: 92, endPoint y: 79, distance: 77.9
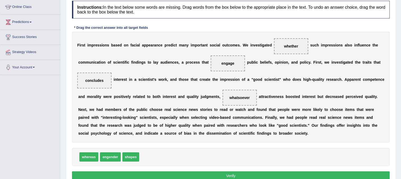
click at [177, 174] on button "Verify" at bounding box center [231, 175] width 318 height 9
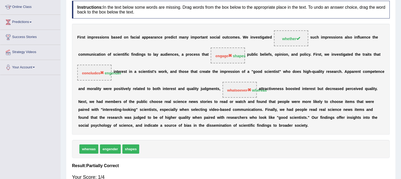
click at [26, 146] on div "Toggle navigation Home Practice Questions Speaking Practice Read Aloud Repeat S…" at bounding box center [200, 72] width 401 height 286
click at [27, 149] on div "Toggle navigation Home Practice Questions Speaking Practice Read Aloud Repeat S…" at bounding box center [200, 72] width 401 height 286
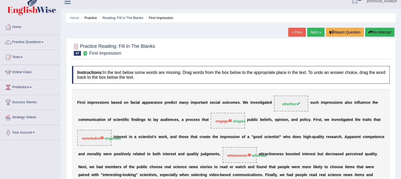
scroll to position [6, 0]
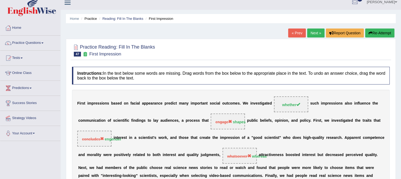
click at [309, 33] on link "Next »" at bounding box center [315, 32] width 17 height 9
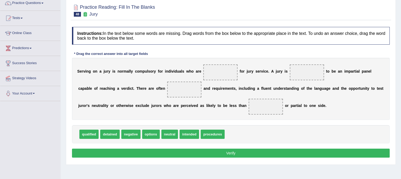
scroll to position [46, 0]
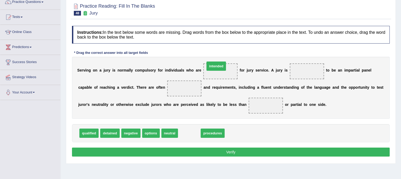
drag, startPoint x: 190, startPoint y: 132, endPoint x: 217, endPoint y: 65, distance: 72.2
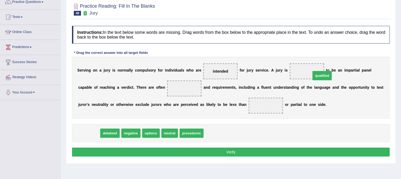
drag, startPoint x: 94, startPoint y: 132, endPoint x: 327, endPoint y: 75, distance: 240.1
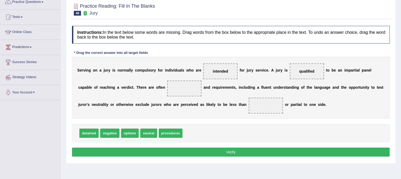
click at [172, 135] on span "procedures" at bounding box center [171, 132] width 24 height 9
drag, startPoint x: 172, startPoint y: 135, endPoint x: 184, endPoint y: 94, distance: 43.1
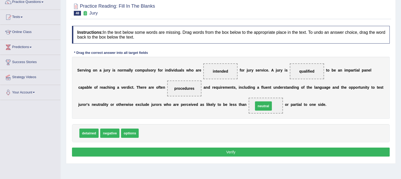
drag, startPoint x: 150, startPoint y: 131, endPoint x: 265, endPoint y: 103, distance: 117.5
click at [241, 149] on button "Verify" at bounding box center [231, 151] width 318 height 9
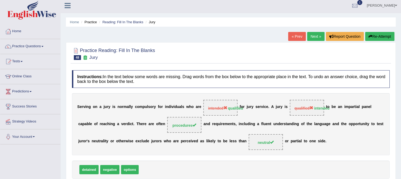
scroll to position [0, 0]
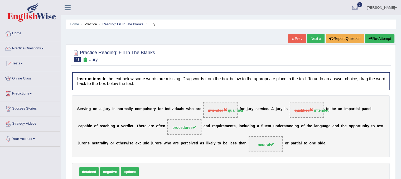
click at [316, 39] on link "Next »" at bounding box center [315, 38] width 17 height 9
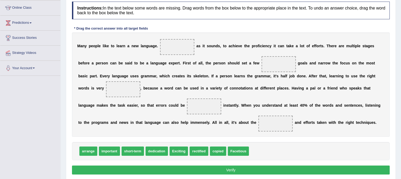
scroll to position [77, 0]
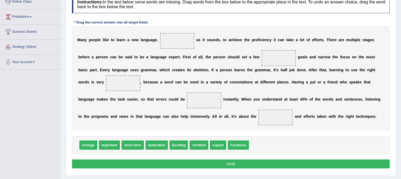
click at [259, 139] on div "arrange important short-term dedication Exciting rectified copied Facetious" at bounding box center [231, 145] width 318 height 18
drag, startPoint x: 173, startPoint y: 140, endPoint x: 174, endPoint y: 34, distance: 106.1
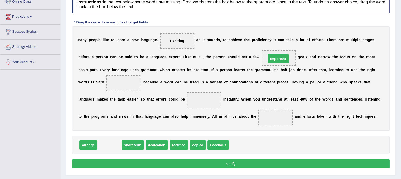
drag, startPoint x: 108, startPoint y: 142, endPoint x: 276, endPoint y: 56, distance: 189.6
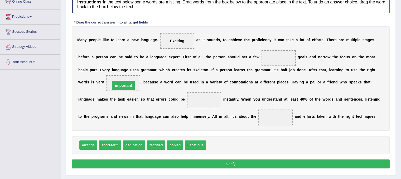
drag, startPoint x: 277, startPoint y: 58, endPoint x: 122, endPoint y: 86, distance: 157.5
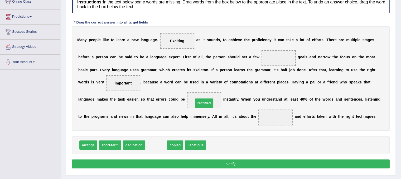
drag, startPoint x: 157, startPoint y: 146, endPoint x: 205, endPoint y: 104, distance: 63.9
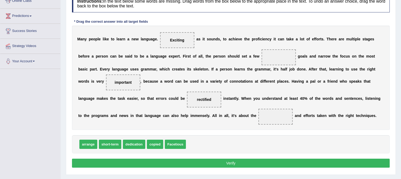
scroll to position [78, 0]
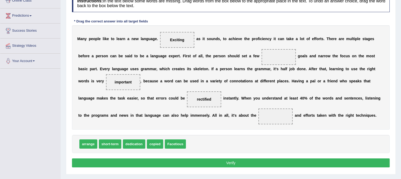
drag, startPoint x: 129, startPoint y: 150, endPoint x: 251, endPoint y: 123, distance: 124.9
click at [251, 123] on div "Instructions: In the text below some words are missing. Drag words from the box…" at bounding box center [231, 82] width 321 height 180
drag, startPoint x: 140, startPoint y: 144, endPoint x: 281, endPoint y: 116, distance: 143.7
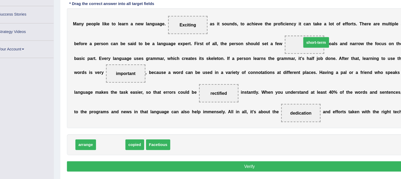
drag, startPoint x: 113, startPoint y: 142, endPoint x: 287, endPoint y: 55, distance: 193.8
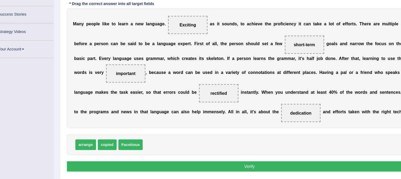
click at [197, 162] on button "Verify" at bounding box center [231, 162] width 318 height 9
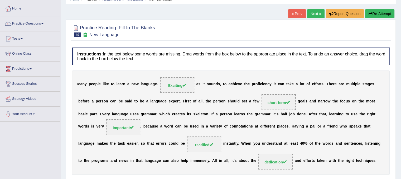
scroll to position [25, 0]
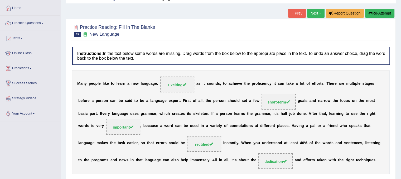
click at [316, 13] on link "Next »" at bounding box center [315, 13] width 17 height 9
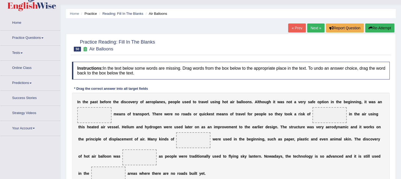
scroll to position [51, 0]
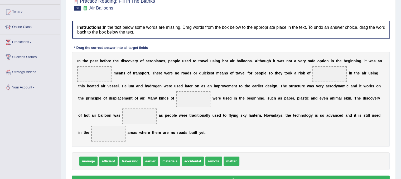
drag, startPoint x: 225, startPoint y: 66, endPoint x: 276, endPoint y: 75, distance: 51.7
click at [276, 75] on div "I n t h e p a s t b e f o r e t h e d i s c o v e r y o f a e r o p l a n e s ,…" at bounding box center [231, 99] width 318 height 95
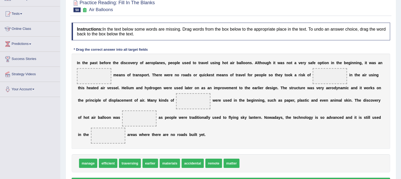
scroll to position [49, 0]
drag, startPoint x: 154, startPoint y: 165, endPoint x: 97, endPoint y: 74, distance: 106.7
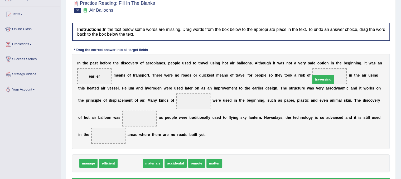
drag, startPoint x: 136, startPoint y: 164, endPoint x: 316, endPoint y: 92, distance: 193.9
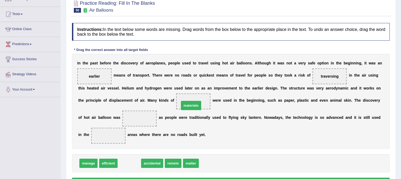
drag, startPoint x: 124, startPoint y: 164, endPoint x: 185, endPoint y: 104, distance: 84.9
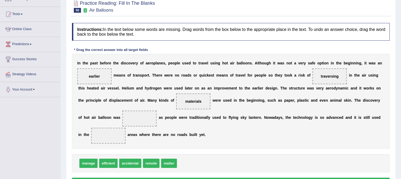
click at [151, 164] on span "remote" at bounding box center [151, 163] width 17 height 9
drag, startPoint x: 151, startPoint y: 164, endPoint x: 110, endPoint y: 136, distance: 49.8
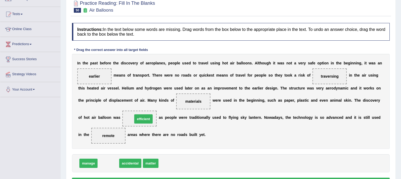
drag, startPoint x: 116, startPoint y: 161, endPoint x: 151, endPoint y: 116, distance: 56.5
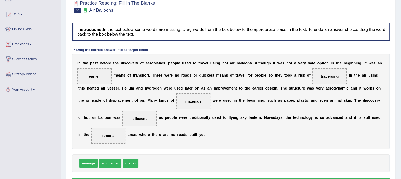
click at [346, 57] on div "I n t h e p a s t b e f o r e t h e d i s c o v e r y o f a e r o p l a n e s ,…" at bounding box center [231, 101] width 318 height 95
drag, startPoint x: 399, startPoint y: 63, endPoint x: 404, endPoint y: 86, distance: 23.2
click at [401, 86] on html "Toggle navigation Home Practice Questions Speaking Practice Read Aloud Repeat S…" at bounding box center [200, 40] width 401 height 179
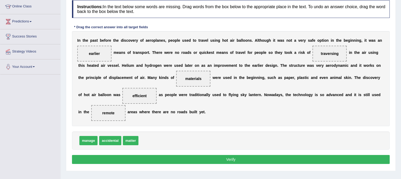
scroll to position [78, 0]
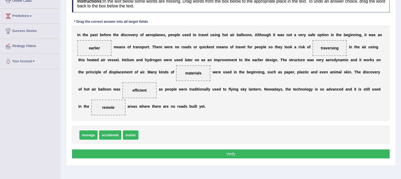
click at [272, 151] on button "Verify" at bounding box center [231, 153] width 318 height 9
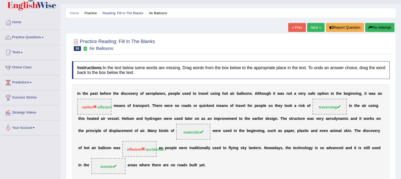
scroll to position [0, 0]
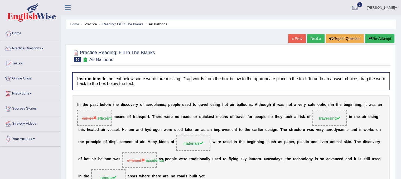
click at [313, 37] on link "Next »" at bounding box center [315, 38] width 17 height 9
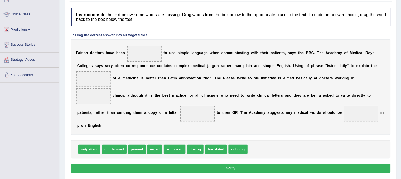
scroll to position [63, 0]
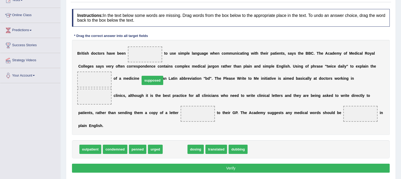
drag, startPoint x: 169, startPoint y: 152, endPoint x: 146, endPoint y: 83, distance: 72.5
click at [146, 83] on span "supposed" at bounding box center [152, 80] width 21 height 9
drag, startPoint x: 146, startPoint y: 83, endPoint x: 144, endPoint y: 76, distance: 7.0
click at [144, 76] on div "B r i t i s h d o c t o r s h a v e b e e n t o u s e s i m p l e l a n g u a g…" at bounding box center [231, 87] width 318 height 95
click at [174, 141] on div "outpatient condemned [PERSON_NAME] urged supposed dosing translated dubbing" at bounding box center [231, 149] width 318 height 18
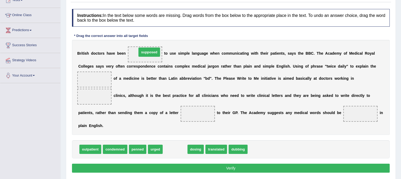
drag, startPoint x: 174, startPoint y: 150, endPoint x: 148, endPoint y: 53, distance: 100.7
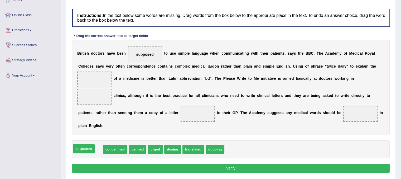
drag, startPoint x: 94, startPoint y: 149, endPoint x: 87, endPoint y: 149, distance: 6.6
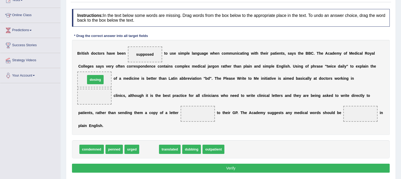
drag, startPoint x: 150, startPoint y: 151, endPoint x: 96, endPoint y: 80, distance: 88.4
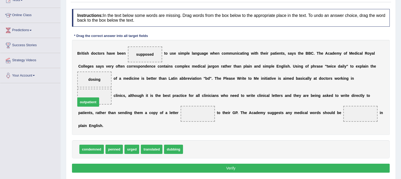
drag, startPoint x: 195, startPoint y: 147, endPoint x: 87, endPoint y: 99, distance: 118.6
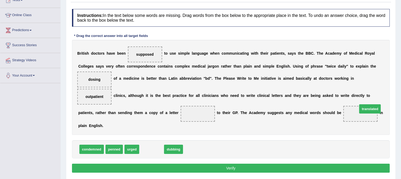
drag, startPoint x: 152, startPoint y: 147, endPoint x: 370, endPoint y: 106, distance: 222.1
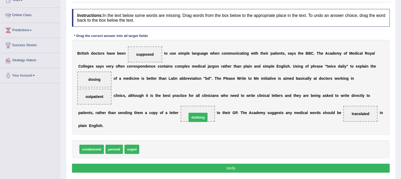
drag, startPoint x: 154, startPoint y: 149, endPoint x: 202, endPoint y: 117, distance: 57.6
click at [189, 169] on button "Verify" at bounding box center [231, 168] width 318 height 9
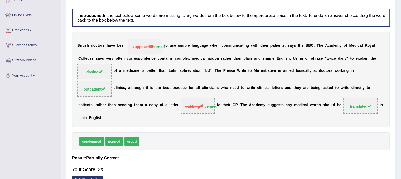
click at [189, 169] on div "Your Score: 3/5" at bounding box center [231, 169] width 318 height 13
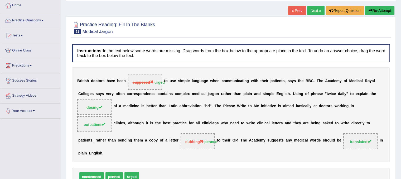
scroll to position [2, 0]
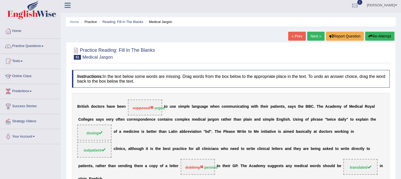
click at [311, 34] on link "Next »" at bounding box center [315, 36] width 17 height 9
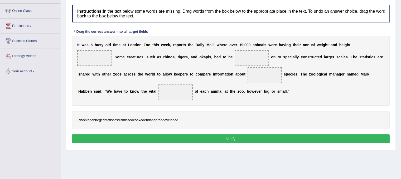
scroll to position [78, 0]
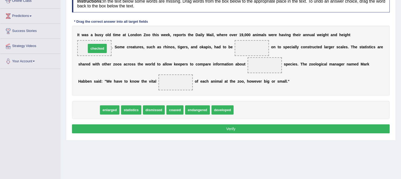
drag, startPoint x: 91, startPoint y: 112, endPoint x: 99, endPoint y: 50, distance: 62.3
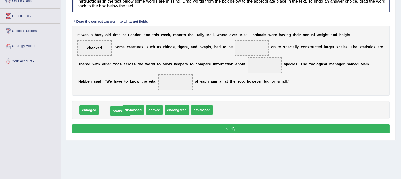
drag, startPoint x: 113, startPoint y: 107, endPoint x: 122, endPoint y: 110, distance: 9.8
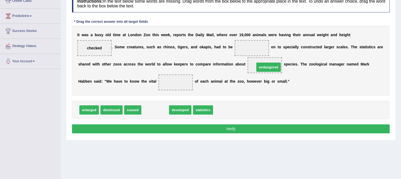
drag, startPoint x: 166, startPoint y: 109, endPoint x: 280, endPoint y: 66, distance: 121.3
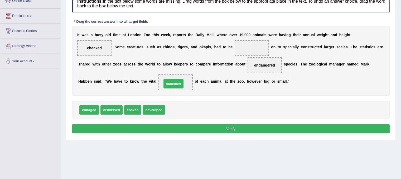
drag, startPoint x: 180, startPoint y: 111, endPoint x: 176, endPoint y: 85, distance: 26.6
drag, startPoint x: 133, startPoint y: 109, endPoint x: 257, endPoint y: 48, distance: 138.3
click at [186, 127] on button "Verify" at bounding box center [231, 128] width 318 height 9
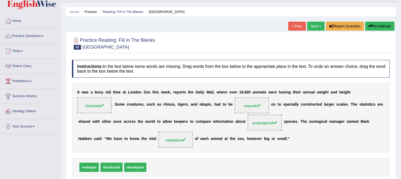
scroll to position [11, 0]
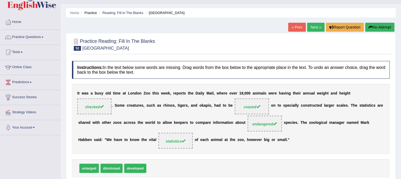
click at [317, 29] on link "Next »" at bounding box center [315, 27] width 17 height 9
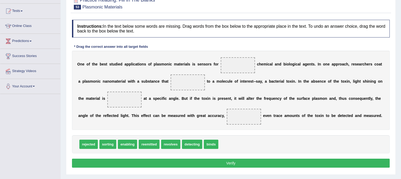
scroll to position [53, 0]
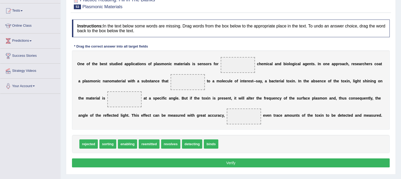
drag, startPoint x: 189, startPoint y: 156, endPoint x: 189, endPoint y: 142, distance: 14.0
click at [189, 142] on div "Instructions: In the text below some words are missing. Drag words from the box…" at bounding box center [231, 94] width 321 height 155
drag, startPoint x: 190, startPoint y: 142, endPoint x: 238, endPoint y: 64, distance: 91.7
drag, startPoint x: 193, startPoint y: 144, endPoint x: 189, endPoint y: 85, distance: 59.0
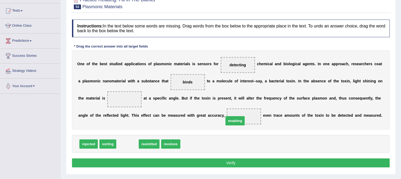
drag, startPoint x: 132, startPoint y: 143, endPoint x: 240, endPoint y: 120, distance: 110.1
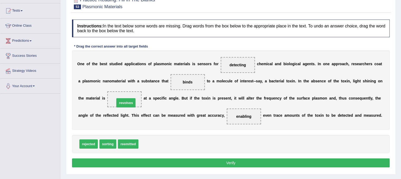
drag, startPoint x: 148, startPoint y: 142, endPoint x: 125, endPoint y: 101, distance: 47.5
click at [164, 163] on button "Verify" at bounding box center [231, 162] width 318 height 9
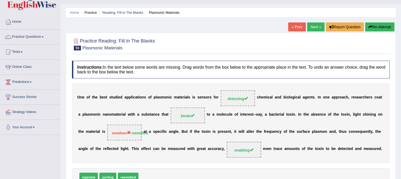
scroll to position [7, 0]
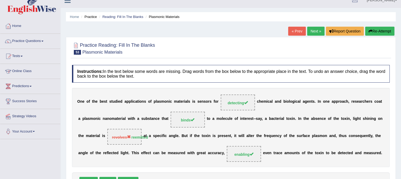
click at [23, 86] on link "Predictions" at bounding box center [30, 85] width 60 height 13
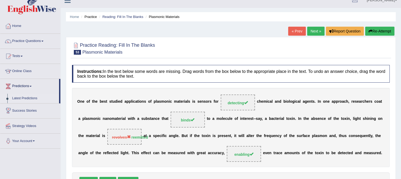
click at [27, 98] on link "Latest Predictions" at bounding box center [34, 98] width 49 height 9
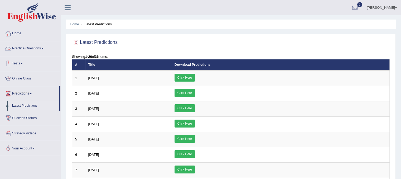
click at [35, 47] on link "Practice Questions" at bounding box center [30, 47] width 60 height 13
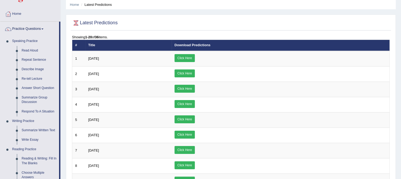
scroll to position [4, 0]
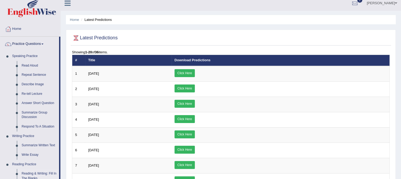
click at [28, 169] on link "Reading & Writing: Fill In The Blanks" at bounding box center [39, 176] width 40 height 14
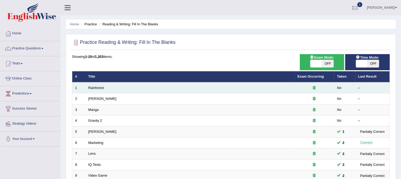
click at [86, 86] on td "Rainforest" at bounding box center [189, 87] width 209 height 11
click at [93, 88] on link "Rainforest" at bounding box center [96, 88] width 16 height 4
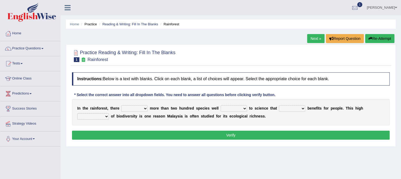
click at [141, 108] on select "have can be has is" at bounding box center [134, 108] width 26 height 6
select select "is"
click at [121, 105] on select "have can be has is" at bounding box center [134, 108] width 26 height 6
click at [243, 109] on select "knowing known knew know" at bounding box center [234, 108] width 26 height 6
select select "known"
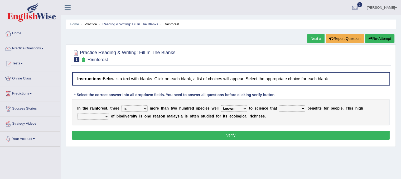
click at [221, 105] on select "knowing known knew know" at bounding box center [234, 108] width 26 height 6
click at [290, 108] on select "contain contained containing contains" at bounding box center [292, 108] width 26 height 6
select select "contains"
click at [279, 105] on select "contain contained containing contains" at bounding box center [292, 108] width 26 height 6
click at [104, 116] on select "condensation conjunction continuity complexity" at bounding box center [93, 116] width 32 height 6
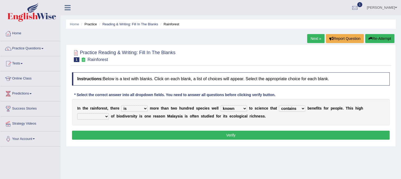
select select "complexity"
click at [77, 113] on select "condensation conjunction continuity complexity" at bounding box center [93, 116] width 32 height 6
click at [187, 133] on button "Verify" at bounding box center [231, 135] width 318 height 9
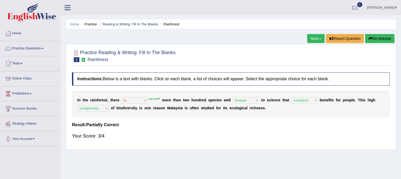
click at [310, 41] on link "Next »" at bounding box center [315, 38] width 17 height 9
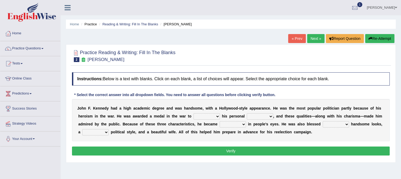
click at [217, 117] on select "prove show evidence upthrow" at bounding box center [207, 116] width 26 height 6
select select "prove"
click at [194, 113] on select "prove show evidence upthrow" at bounding box center [207, 116] width 26 height 6
click at [264, 117] on select "passion courage charm liking" at bounding box center [260, 116] width 26 height 6
select select "passion"
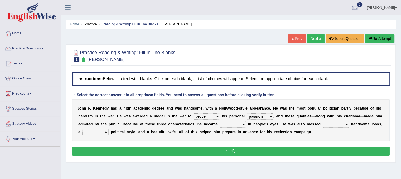
click at [247, 113] on select "passion courage charm liking" at bounding box center [260, 116] width 26 height 6
click at [242, 123] on select "iconic ironic identical impotent" at bounding box center [233, 124] width 26 height 6
select select "iconic"
click at [220, 121] on select "iconic ironic identical impotent" at bounding box center [233, 124] width 26 height 6
click at [241, 120] on div "J o h n F . K e n n e d y h a d a h i g h a c a d e m i c d e g r e e a n d w a…" at bounding box center [231, 120] width 318 height 42
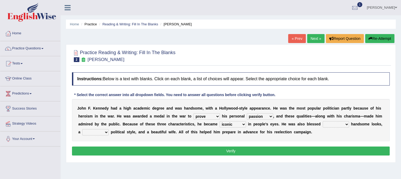
click at [343, 125] on select "with in upon to" at bounding box center [336, 124] width 26 height 6
select select "with"
click at [323, 121] on select "with in upon to" at bounding box center [336, 124] width 26 height 6
drag, startPoint x: 333, startPoint y: 137, endPoint x: 120, endPoint y: 188, distance: 219.0
click at [120, 179] on html "Toggle navigation Home Practice Questions Speaking Practice Read Aloud Repeat S…" at bounding box center [200, 89] width 401 height 179
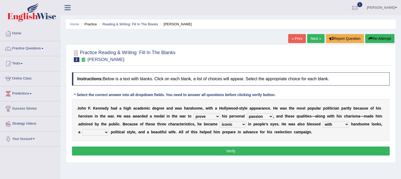
click at [100, 132] on select "mending mends mended mend" at bounding box center [95, 132] width 26 height 6
select select "mended"
click at [82, 129] on select "mending mends mended mend" at bounding box center [95, 132] width 26 height 6
click at [141, 146] on button "Verify" at bounding box center [231, 150] width 318 height 9
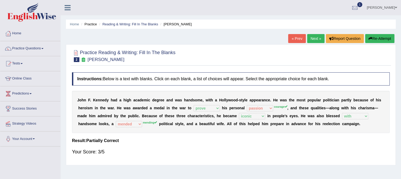
click at [314, 39] on link "Next »" at bounding box center [315, 38] width 17 height 9
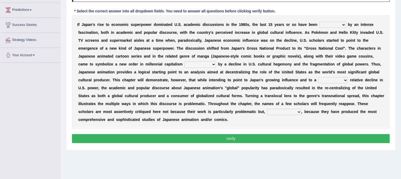
scroll to position [83, 0]
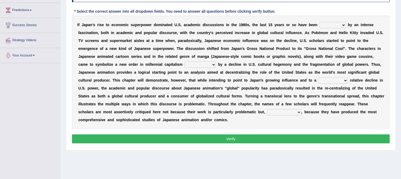
click at [341, 24] on select "marked dedicated made inspired" at bounding box center [333, 25] width 26 height 6
select select "marked"
click at [320, 22] on select "marked dedicated made inspired" at bounding box center [333, 25] width 26 height 6
click at [207, 66] on select "pocessed characterized opposed tangled" at bounding box center [200, 64] width 31 height 6
select select "opposed"
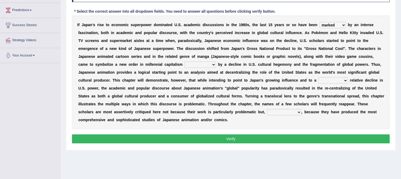
click at [185, 61] on select "pocessed characterized opposed tangled" at bounding box center [200, 64] width 31 height 6
click at [345, 79] on select "concomitant discrete proportional legitimate" at bounding box center [333, 80] width 30 height 6
select select "proportional"
click at [318, 77] on select "concomitant discrete proportional legitimate" at bounding box center [333, 80] width 30 height 6
click at [286, 112] on select "however on the contrary in addition on the whole" at bounding box center [284, 112] width 34 height 6
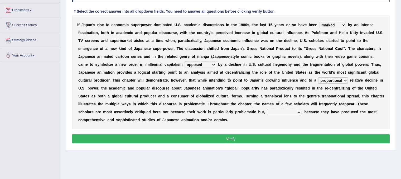
select select "on the contrary"
click at [267, 109] on select "however on the contrary in addition on the whole" at bounding box center [284, 112] width 34 height 6
click at [263, 137] on button "Verify" at bounding box center [231, 138] width 318 height 9
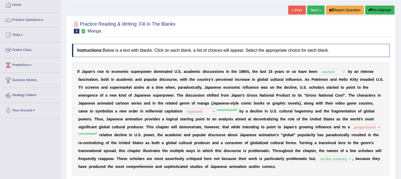
scroll to position [0, 0]
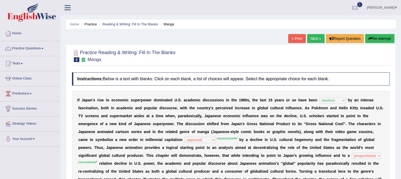
click at [310, 38] on link "Next »" at bounding box center [315, 38] width 17 height 9
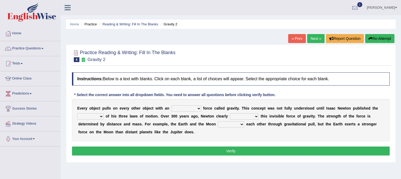
click at [191, 108] on select "invisible unknown unbelievable inconsistent" at bounding box center [186, 108] width 30 height 6
select select "inconsistent"
click at [171, 105] on select "invisible unknown unbelievable inconsistent" at bounding box center [186, 108] width 30 height 6
click at [99, 115] on select "concept theory method argument" at bounding box center [90, 116] width 26 height 6
select select "theory"
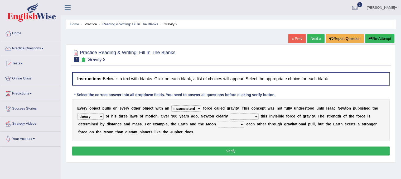
click at [77, 113] on select "concept theory method argument" at bounding box center [90, 116] width 26 height 6
click at [247, 116] on select "explained undermined overturned realized" at bounding box center [244, 116] width 29 height 6
click at [198, 107] on select "invisible unknown unbelievable inconsistent" at bounding box center [186, 108] width 30 height 6
select select "invisible"
click at [171, 105] on select "invisible unknown unbelievable inconsistent" at bounding box center [186, 108] width 30 height 6
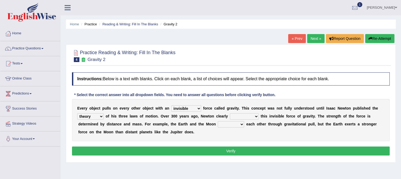
click at [251, 114] on select "explained undermined overturned realized" at bounding box center [244, 116] width 29 height 6
select select "explained"
click at [230, 113] on select "explained undermined overturned realized" at bounding box center [244, 116] width 29 height 6
click at [254, 115] on select "explained undermined overturned realized" at bounding box center [244, 116] width 29 height 6
click at [293, 130] on div "E v e r y o b j e c t p u l l s o n e v e r y o t h e r o b j e c t w i t h a n…" at bounding box center [231, 120] width 318 height 42
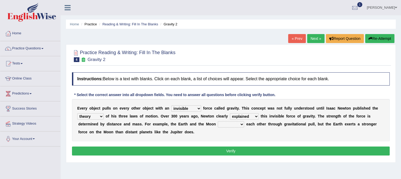
click at [243, 121] on select "affect spin evade span" at bounding box center [231, 124] width 26 height 6
select select "spin"
click at [218, 121] on select "affect spin evade span" at bounding box center [231, 124] width 26 height 6
click at [232, 150] on button "Verify" at bounding box center [231, 150] width 318 height 9
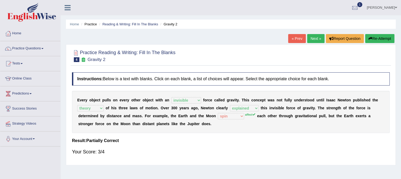
click at [310, 37] on link "Next »" at bounding box center [315, 38] width 17 height 9
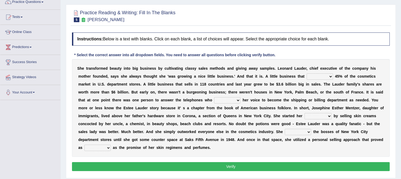
scroll to position [55, 0]
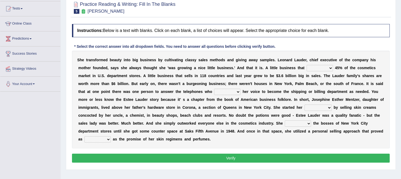
click at [326, 68] on select "has controls makes maintains" at bounding box center [320, 68] width 26 height 6
select select "has"
click at [307, 65] on select "has controls makes maintains" at bounding box center [320, 68] width 26 height 6
click at [234, 91] on select "switched changed raised used" at bounding box center [227, 92] width 26 height 6
select select "used"
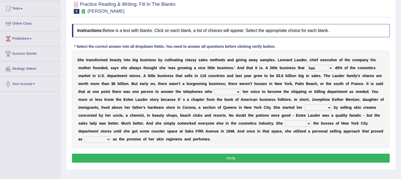
click at [214, 89] on select "switched changed raised used" at bounding box center [227, 92] width 26 height 6
click at [318, 111] on div "S h e t r a n s f o r m e d b e a u t y i n t o b i g b u s i n e s s b y c u l…" at bounding box center [231, 100] width 318 height 98
click at [318, 105] on select "job institute companion enterprise" at bounding box center [318, 107] width 27 height 6
click at [305, 104] on select "job institute companion enterprise" at bounding box center [318, 107] width 27 height 6
click at [325, 107] on select "job institute companion enterprise" at bounding box center [318, 107] width 27 height 6
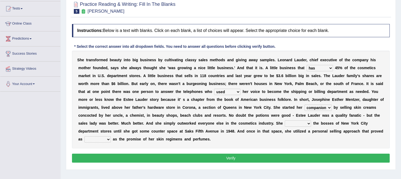
select select "enterprise"
click at [305, 104] on select "job institute companion enterprise" at bounding box center [318, 107] width 27 height 6
click at [304, 120] on select "stated bridged stalked heaved" at bounding box center [298, 123] width 26 height 6
click at [285, 120] on select "stated bridged stalked heaved" at bounding box center [298, 123] width 26 height 6
click at [305, 124] on select "stated bridged stalked heaved" at bounding box center [298, 123] width 26 height 6
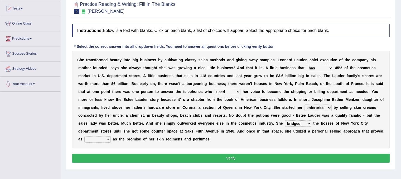
select select "stalked"
click at [285, 120] on select "stated bridged stalked heaved" at bounding box center [298, 123] width 26 height 6
click at [106, 139] on select "potent ruthless potential expensive" at bounding box center [97, 139] width 26 height 6
select select "potent"
click at [84, 136] on select "potent ruthless potential expensive" at bounding box center [97, 139] width 26 height 6
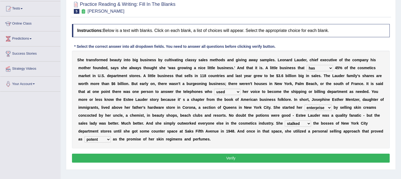
click at [100, 156] on button "Verify" at bounding box center [231, 158] width 318 height 9
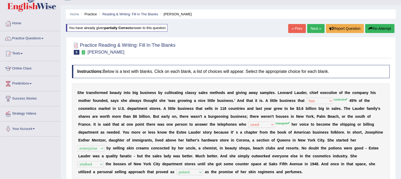
scroll to position [0, 0]
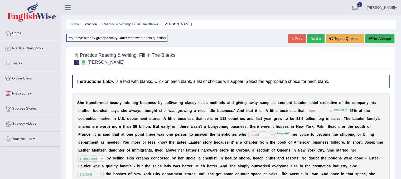
click at [310, 43] on div "« Prev Next » Report Question Re-Attempt" at bounding box center [342, 39] width 108 height 10
click at [312, 38] on link "Next »" at bounding box center [315, 38] width 17 height 9
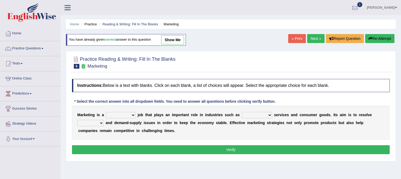
click at [132, 114] on select "professional flexible parochial descriptive" at bounding box center [121, 115] width 30 height 6
select select "flexible"
click at [106, 112] on select "professional flexible parochial descriptive" at bounding box center [121, 115] width 30 height 6
click at [260, 112] on select "civil financial conventional foremost" at bounding box center [257, 115] width 30 height 6
select select "foremost"
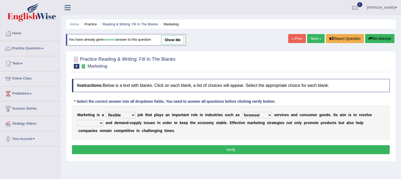
click at [242, 112] on select "civil financial conventional foremost" at bounding box center [257, 115] width 30 height 6
click at [102, 123] on select "imbalance excess symmetry budget" at bounding box center [90, 123] width 26 height 6
select select "imbalance"
click at [77, 120] on select "imbalance excess symmetry budget" at bounding box center [90, 123] width 26 height 6
click at [152, 150] on button "Verify" at bounding box center [231, 149] width 318 height 9
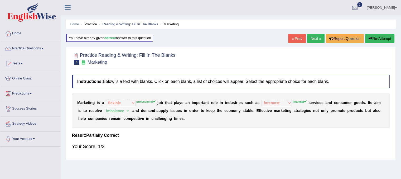
click at [318, 35] on link "Next »" at bounding box center [315, 38] width 17 height 9
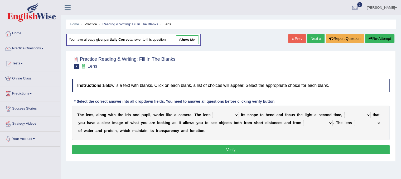
click at [233, 113] on select "adjusts shows selects presents" at bounding box center [226, 115] width 26 height 6
select select "adjusts"
click at [213, 112] on select "adjusts shows selects presents" at bounding box center [226, 115] width 26 height 6
click at [365, 113] on select "ensures to ensure ensure ensured" at bounding box center [358, 115] width 26 height 6
select select "to ensure"
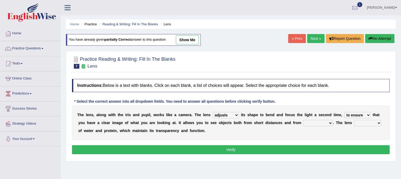
click at [345, 112] on select "ensures to ensure ensure ensured" at bounding box center [358, 115] width 26 height 6
click at [322, 120] on select "far away in between further apart all along" at bounding box center [318, 123] width 30 height 6
select select "far away"
click at [303, 120] on select "far away in between further apart all along" at bounding box center [318, 123] width 30 height 6
click at [369, 122] on select "constitutes comprises composes consists" at bounding box center [367, 123] width 27 height 6
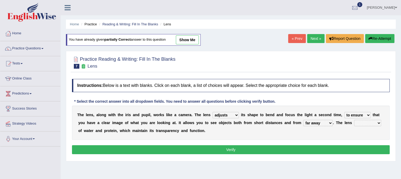
select select "consists"
click at [354, 120] on select "constitutes comprises composes consists" at bounding box center [367, 123] width 27 height 6
click at [344, 148] on button "Verify" at bounding box center [231, 149] width 318 height 9
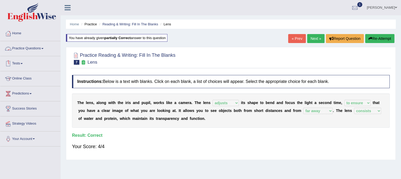
click at [38, 51] on link "Practice Questions" at bounding box center [30, 47] width 60 height 13
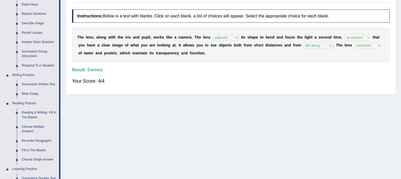
scroll to position [140, 0]
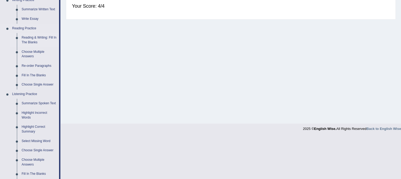
click at [26, 38] on link "Reading & Writing: Fill In The Blanks" at bounding box center [39, 40] width 40 height 14
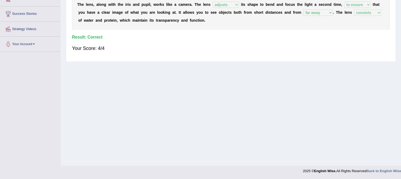
scroll to position [70, 0]
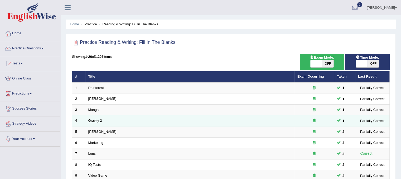
click at [97, 121] on link "Gravity 2" at bounding box center [95, 120] width 14 height 4
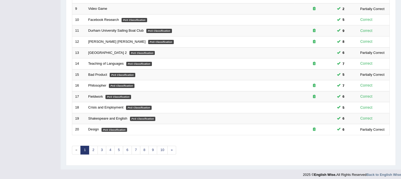
scroll to position [169, 0]
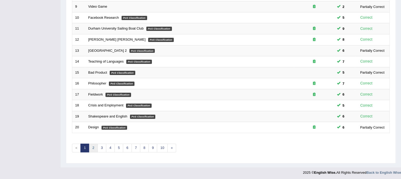
click at [92, 149] on link "2" at bounding box center [93, 148] width 9 height 9
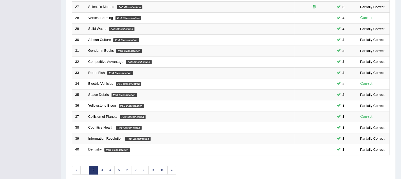
scroll to position [150, 0]
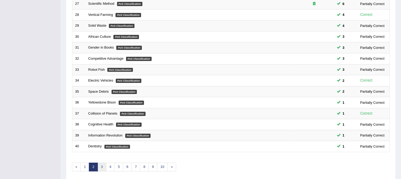
click at [101, 165] on link "3" at bounding box center [102, 167] width 9 height 9
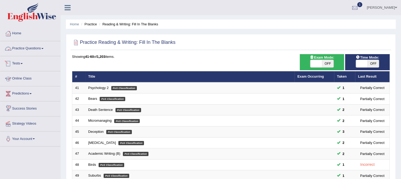
click at [35, 48] on link "Practice Questions" at bounding box center [30, 47] width 60 height 13
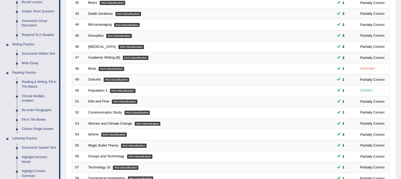
scroll to position [103, 0]
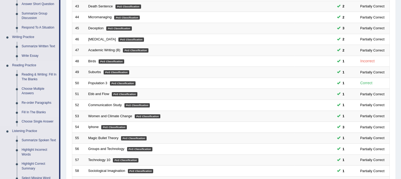
click at [31, 112] on link "Fill In The Blanks" at bounding box center [39, 112] width 40 height 9
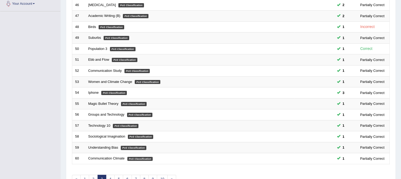
scroll to position [168, 0]
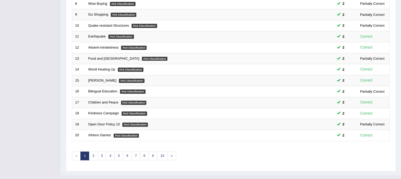
scroll to position [169, 0]
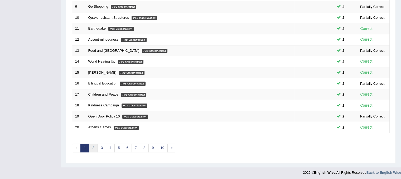
click at [92, 147] on link "2" at bounding box center [93, 148] width 9 height 9
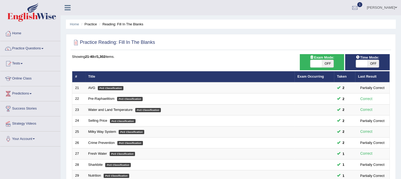
scroll to position [156, 0]
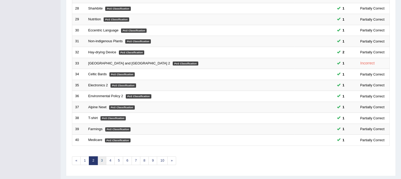
click at [101, 162] on link "3" at bounding box center [102, 160] width 9 height 9
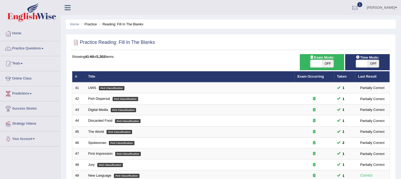
drag, startPoint x: 400, startPoint y: 77, endPoint x: 405, endPoint y: 152, distance: 75.3
click at [401, 152] on html "Toggle navigation Home Practice Questions Speaking Practice Read Aloud Repeat S…" at bounding box center [200, 89] width 401 height 179
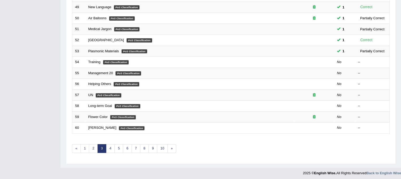
scroll to position [169, 0]
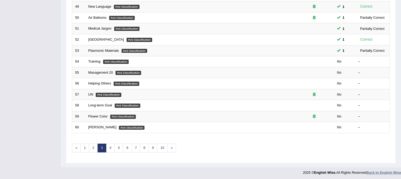
click at [397, 172] on strong "Back to English Wise" at bounding box center [384, 172] width 35 height 4
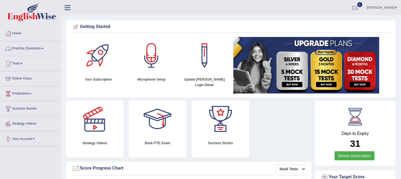
click at [43, 51] on link "Practice Questions" at bounding box center [30, 47] width 60 height 13
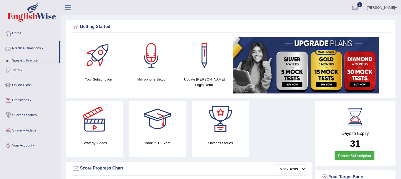
click at [43, 51] on link "Practice Questions" at bounding box center [29, 47] width 59 height 13
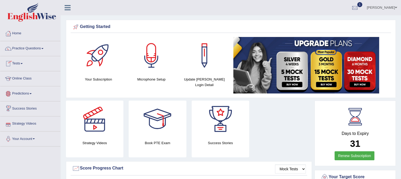
click at [30, 90] on link "Predictions" at bounding box center [30, 92] width 60 height 13
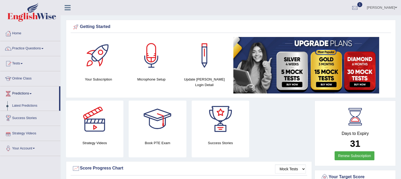
click at [25, 105] on link "Latest Predictions" at bounding box center [34, 105] width 49 height 9
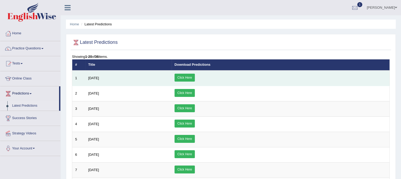
click at [195, 76] on link "Click Here" at bounding box center [185, 78] width 20 height 8
